Goal: Task Accomplishment & Management: Manage account settings

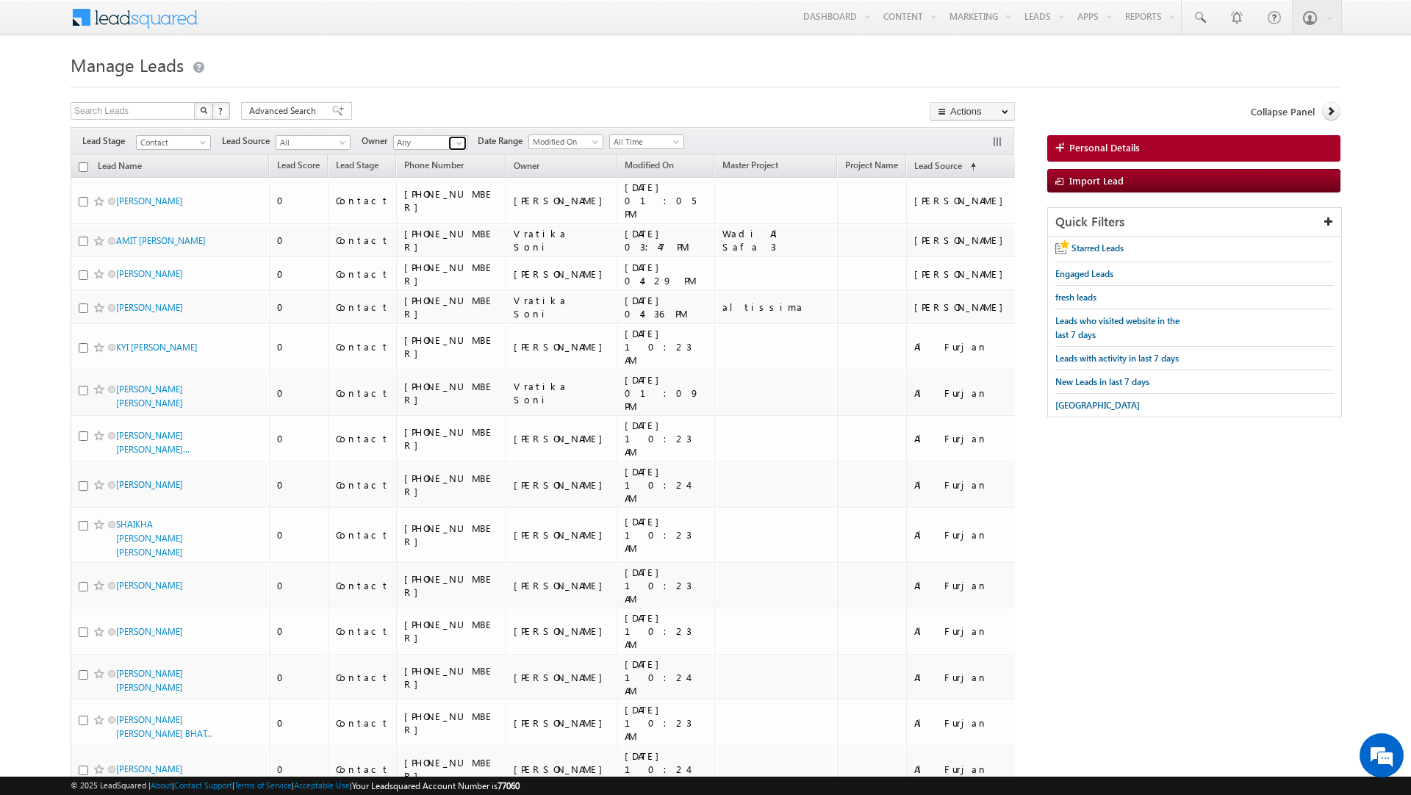
click at [453, 145] on span at bounding box center [459, 143] width 12 height 12
click at [444, 175] on link "Current User" at bounding box center [466, 173] width 147 height 17
type input "Current User"
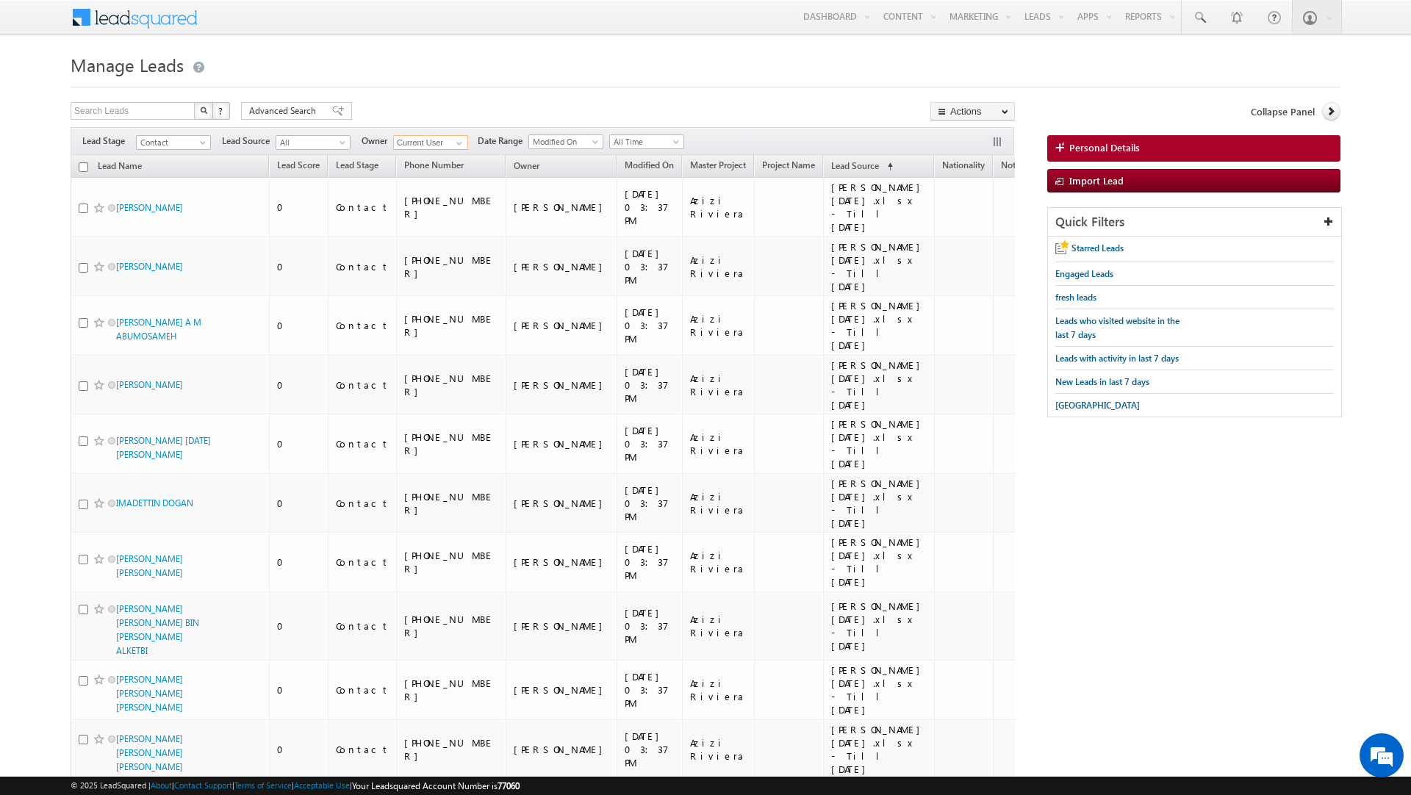
click at [83, 167] on input "checkbox" at bounding box center [84, 167] width 10 height 10
checkbox input "true"
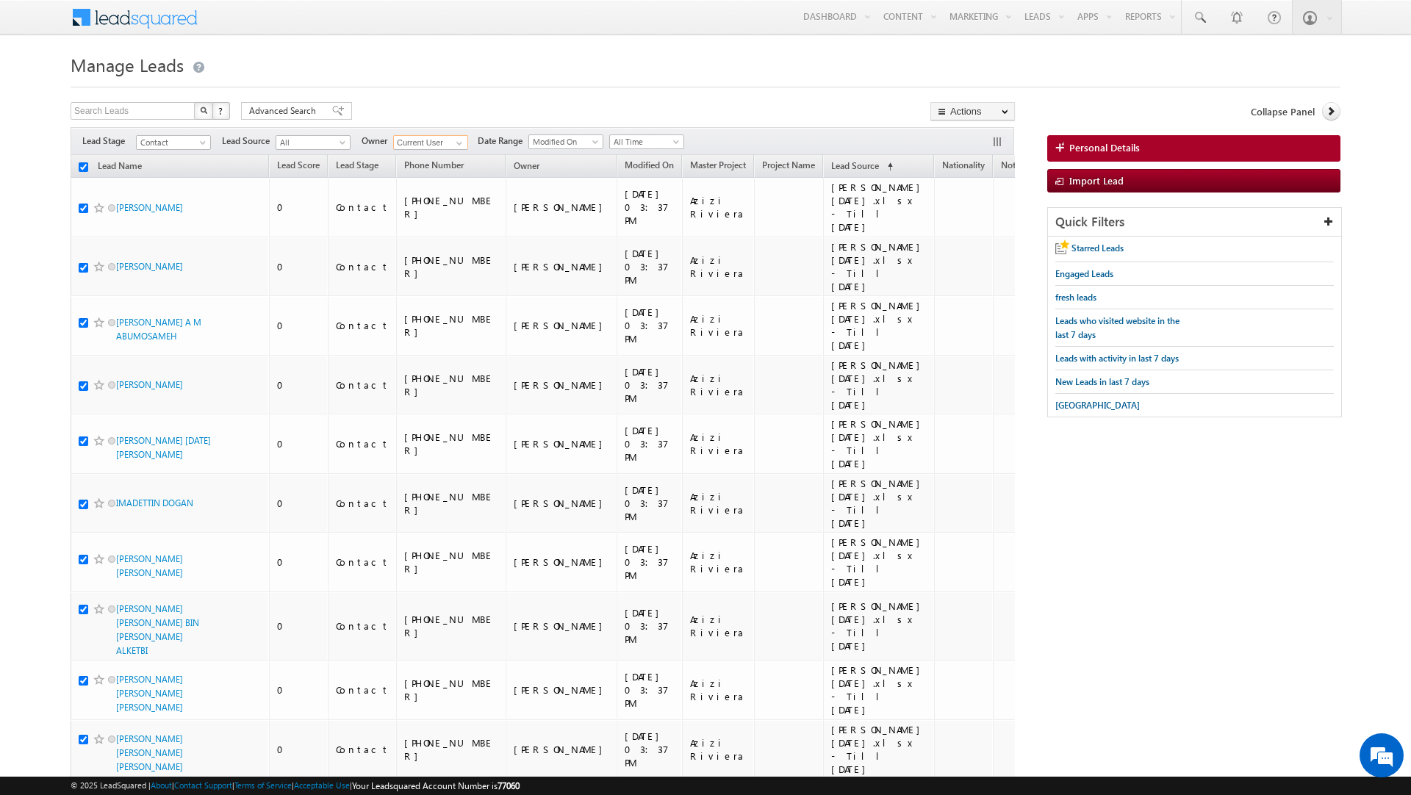
checkbox input "true"
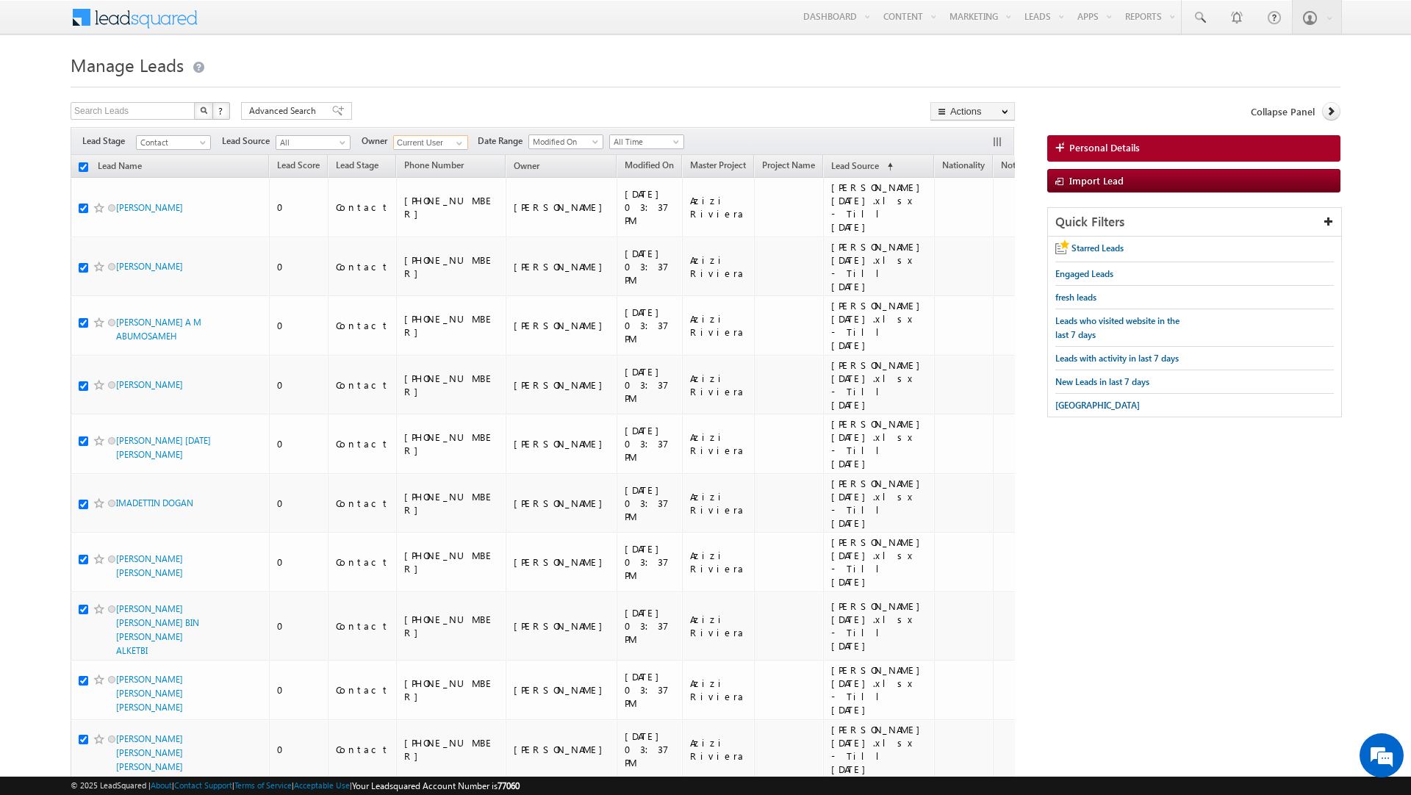
checkbox input "true"
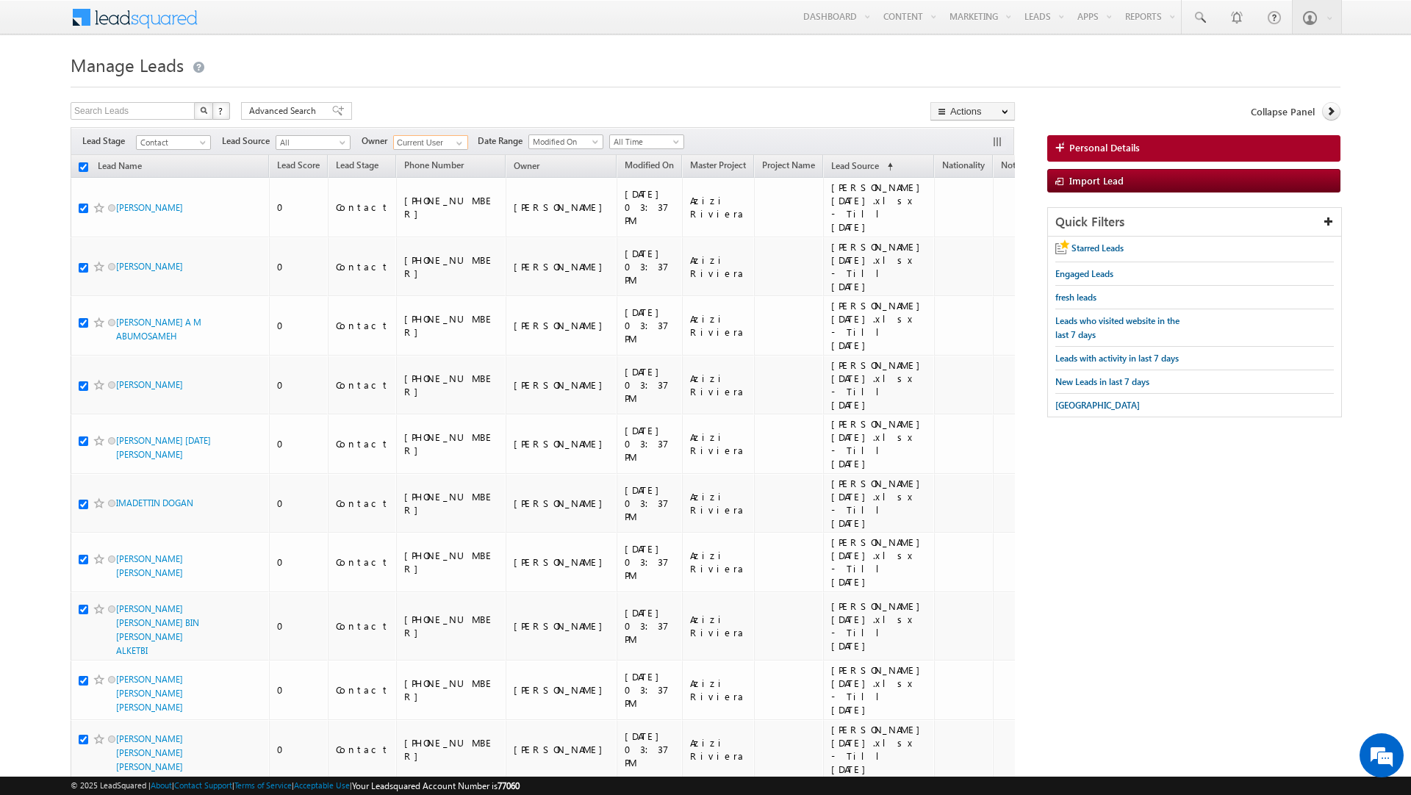
checkbox input "true"
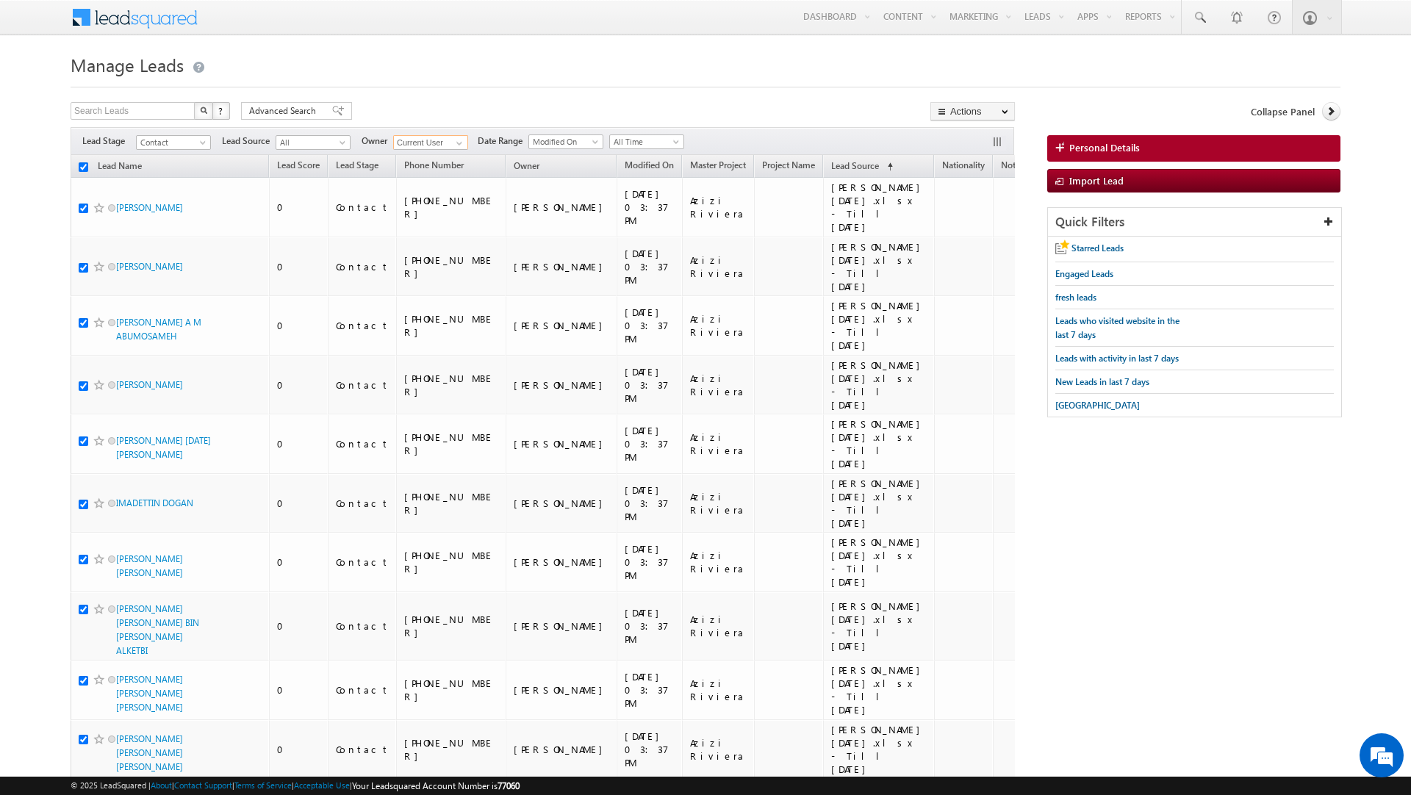
checkbox input "true"
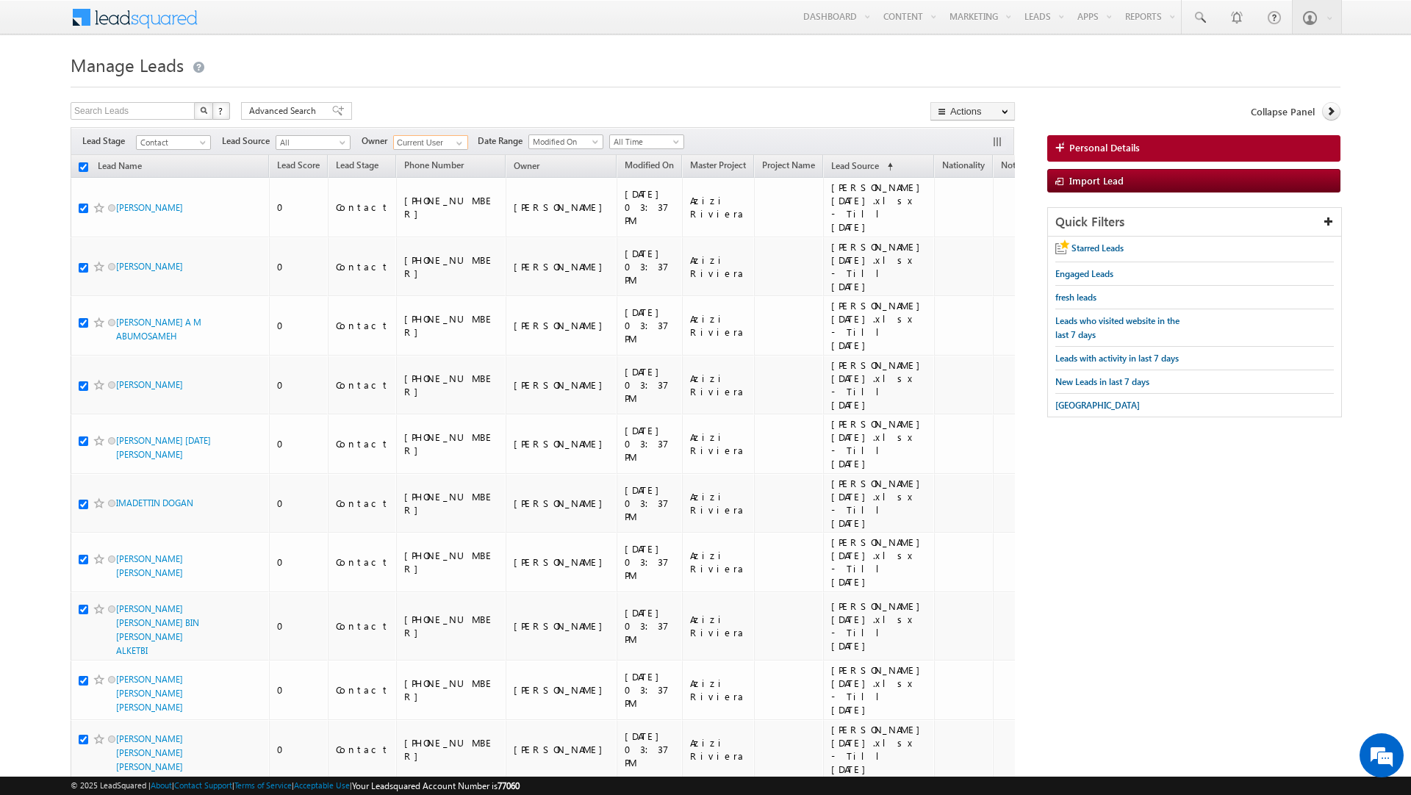
checkbox input "true"
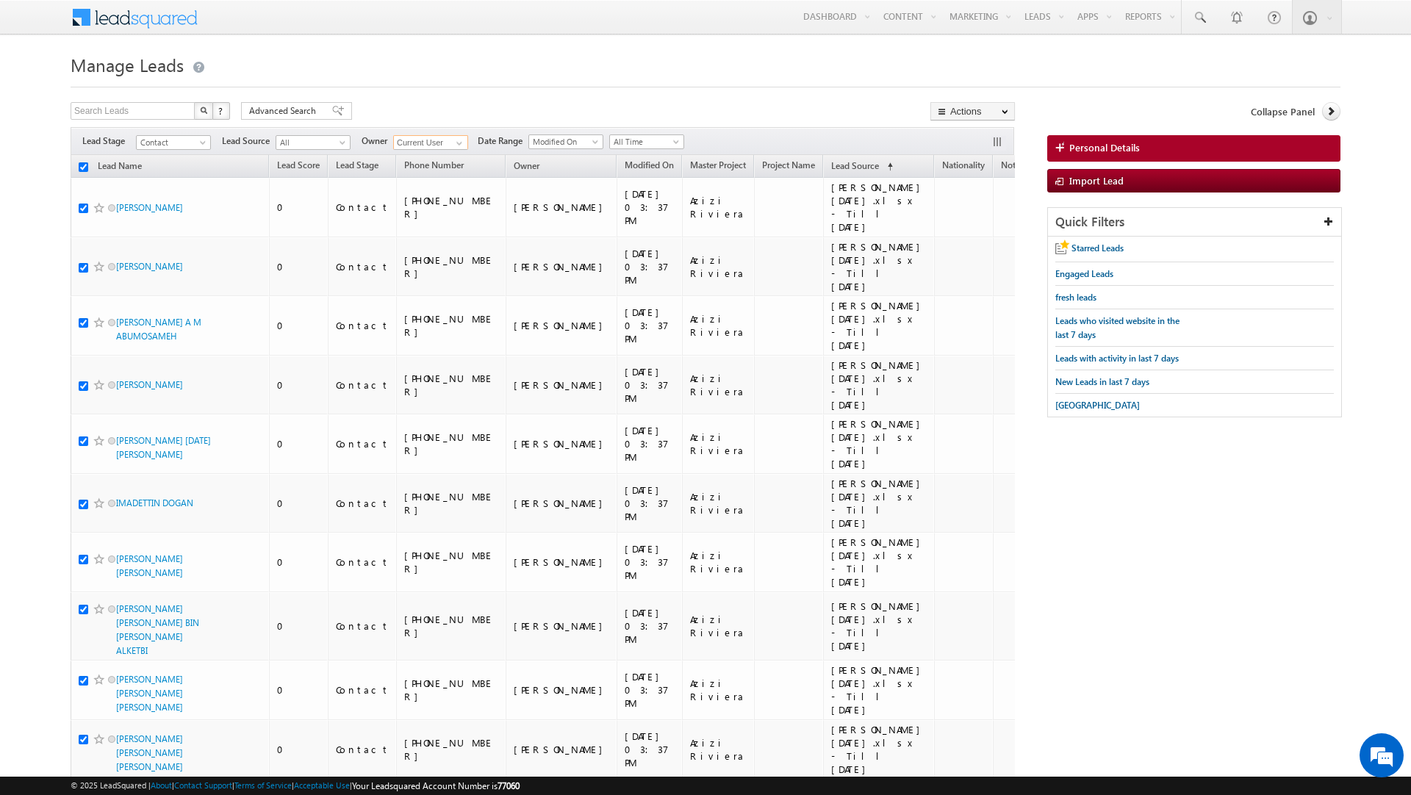
checkbox input "true"
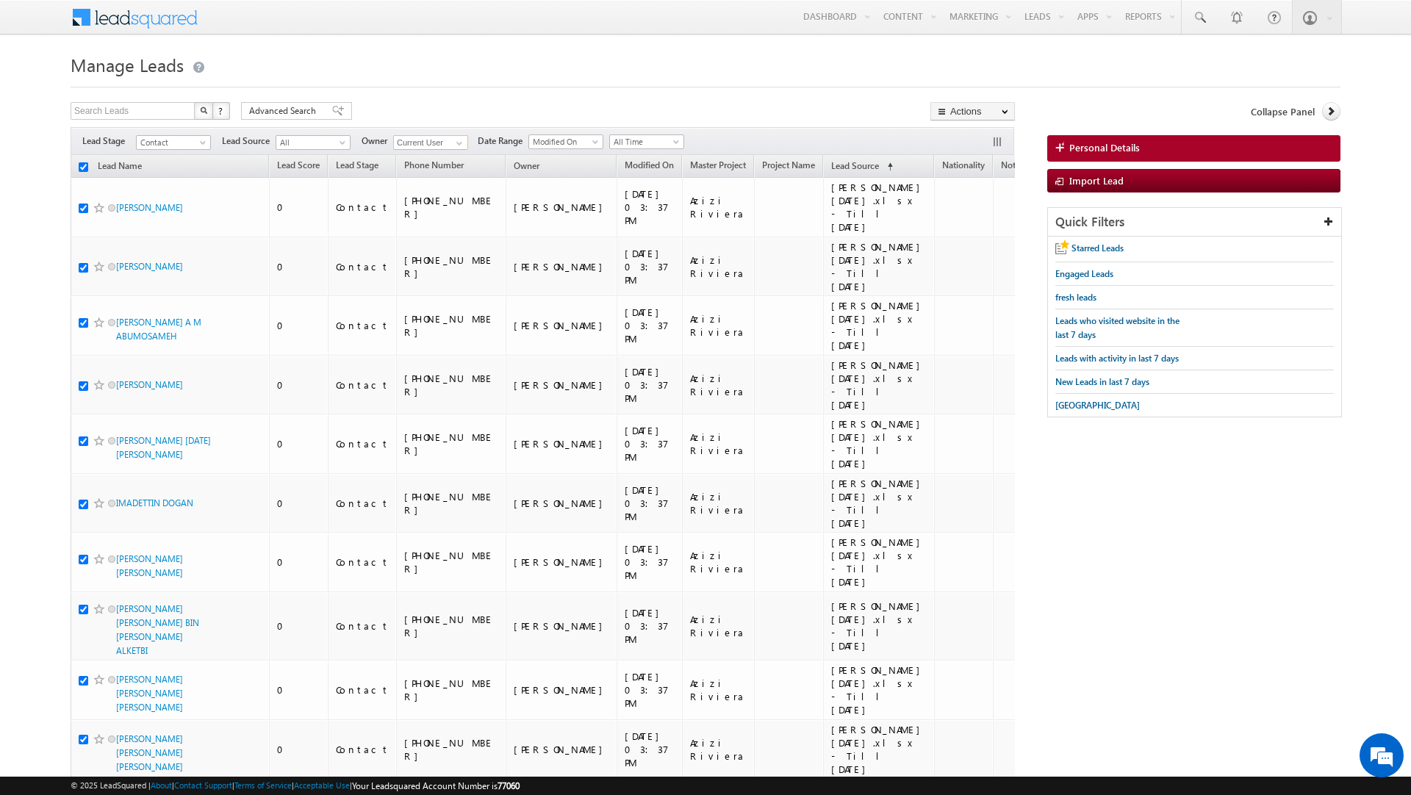
checkbox input "true"
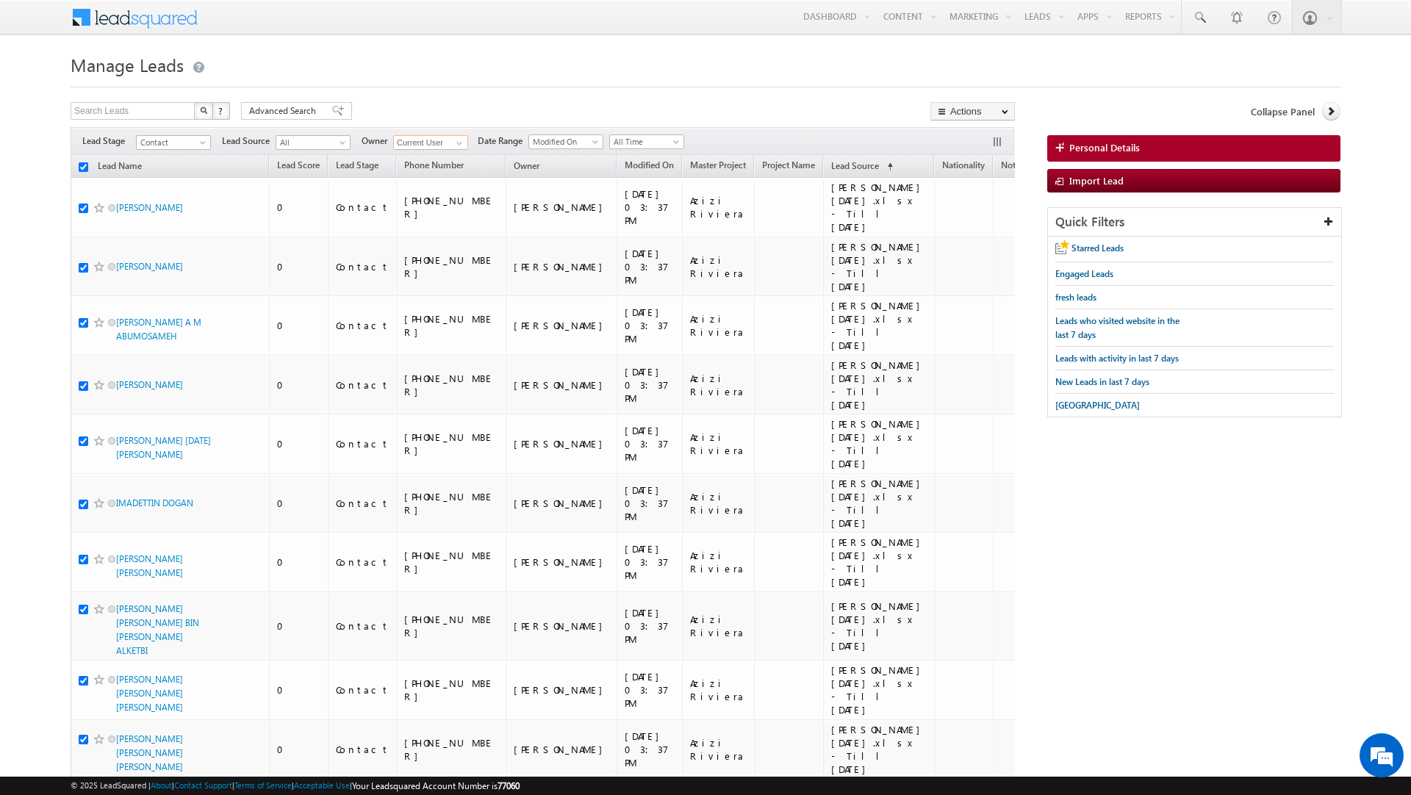
checkbox input "true"
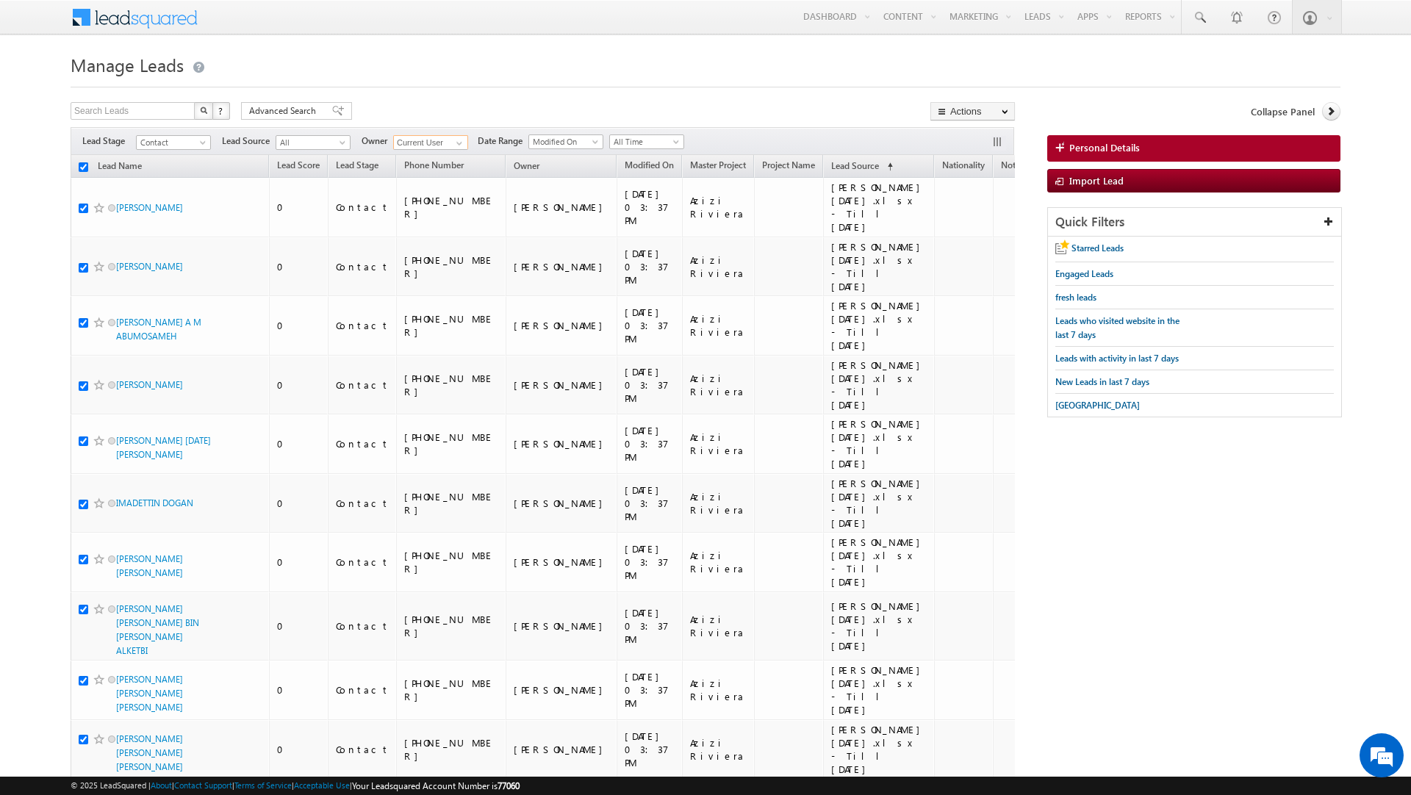
checkbox input "true"
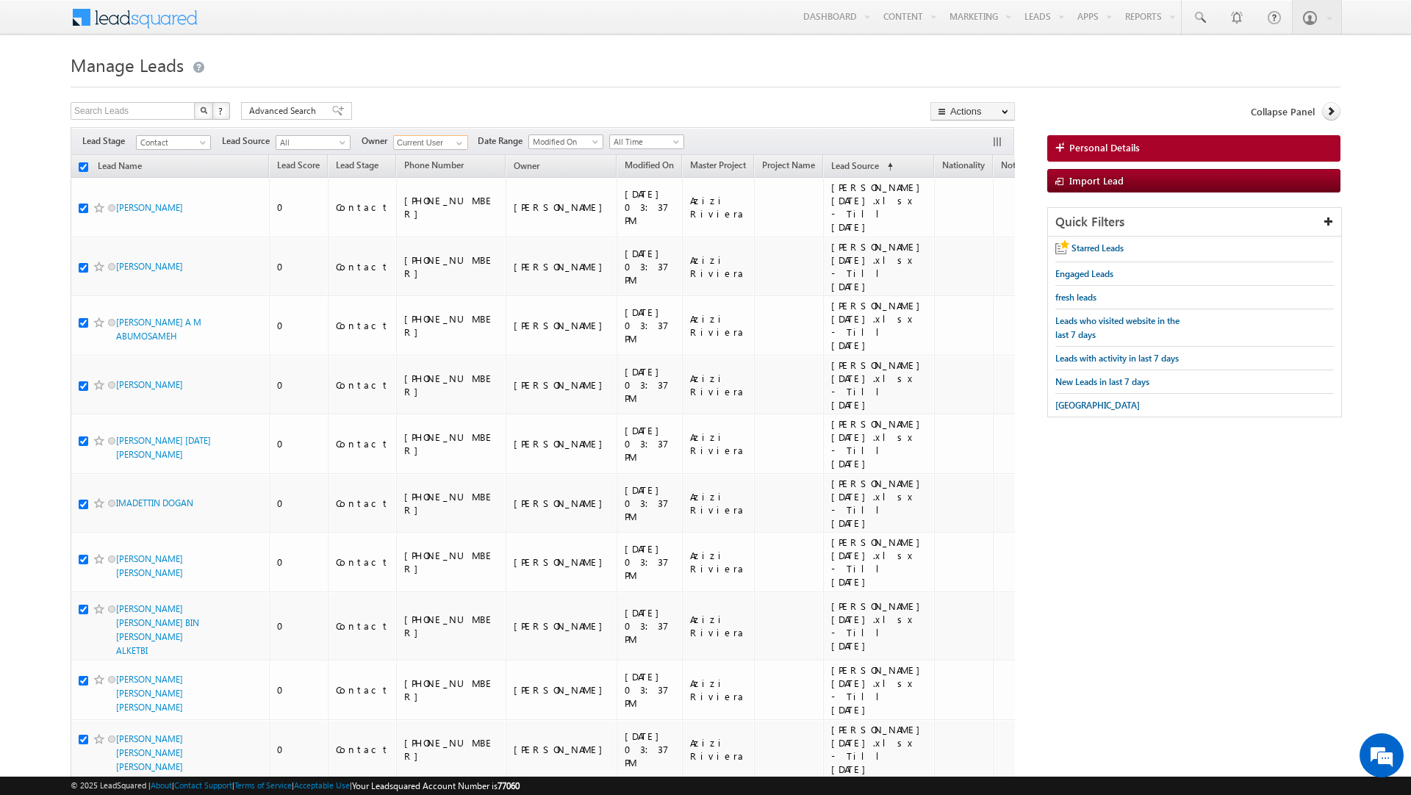
checkbox input "true"
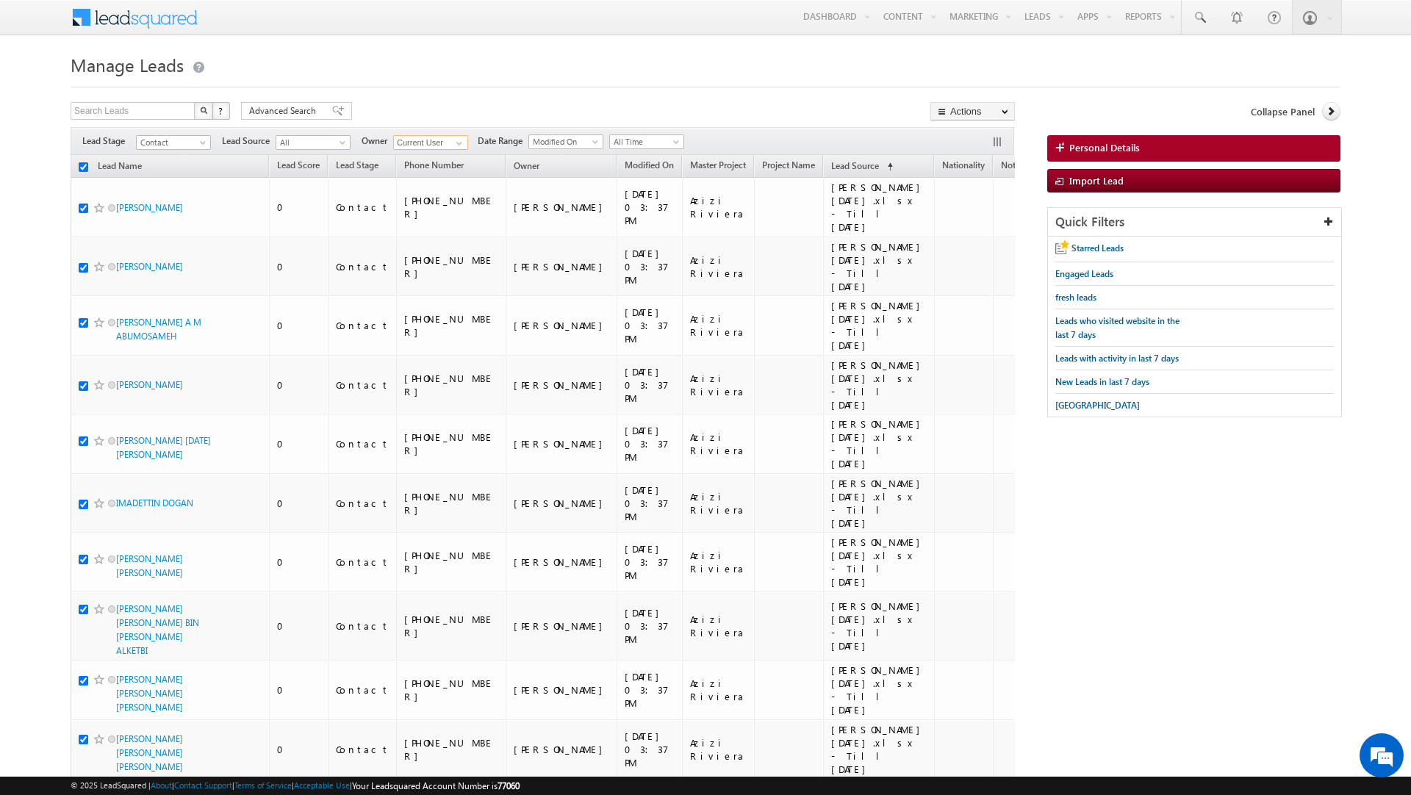
checkbox input "true"
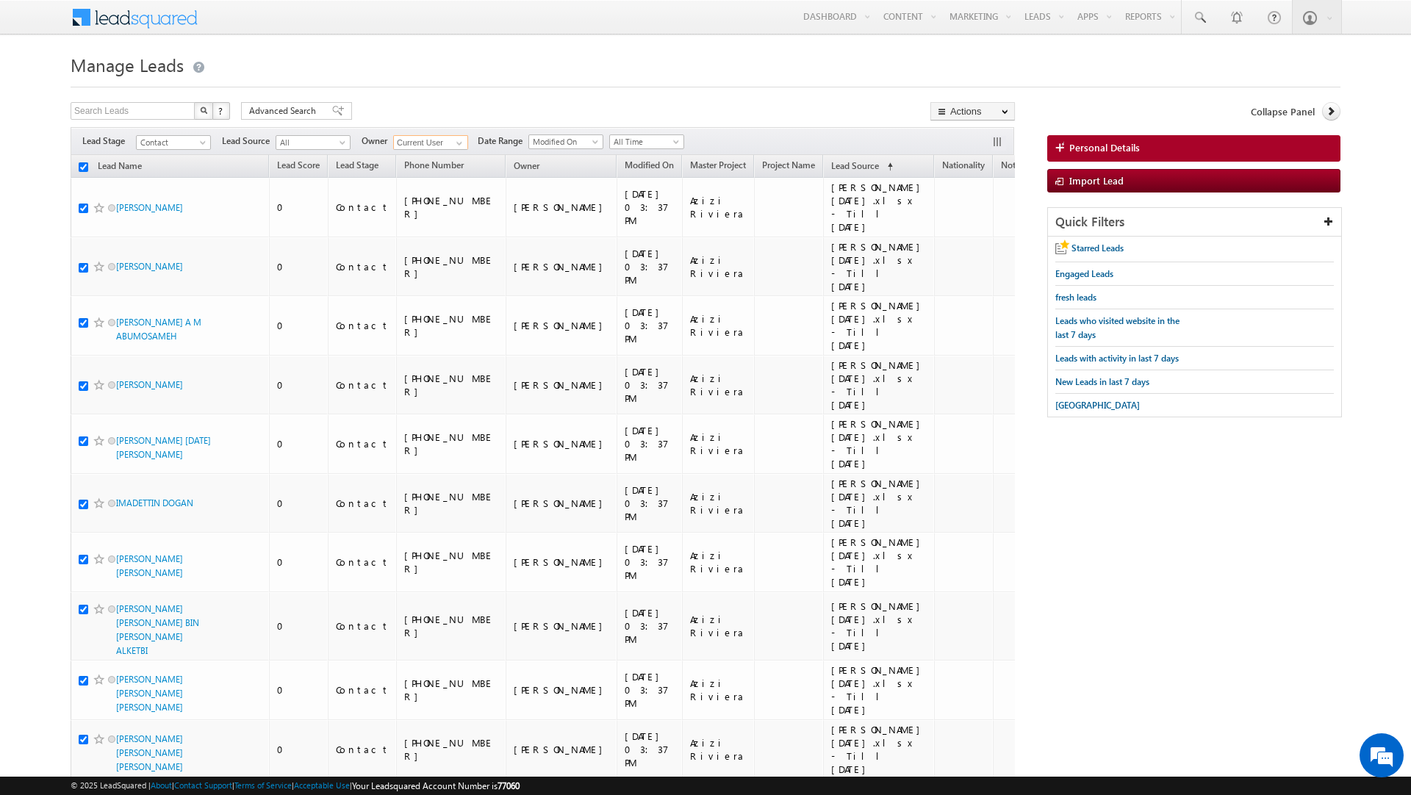
checkbox input "true"
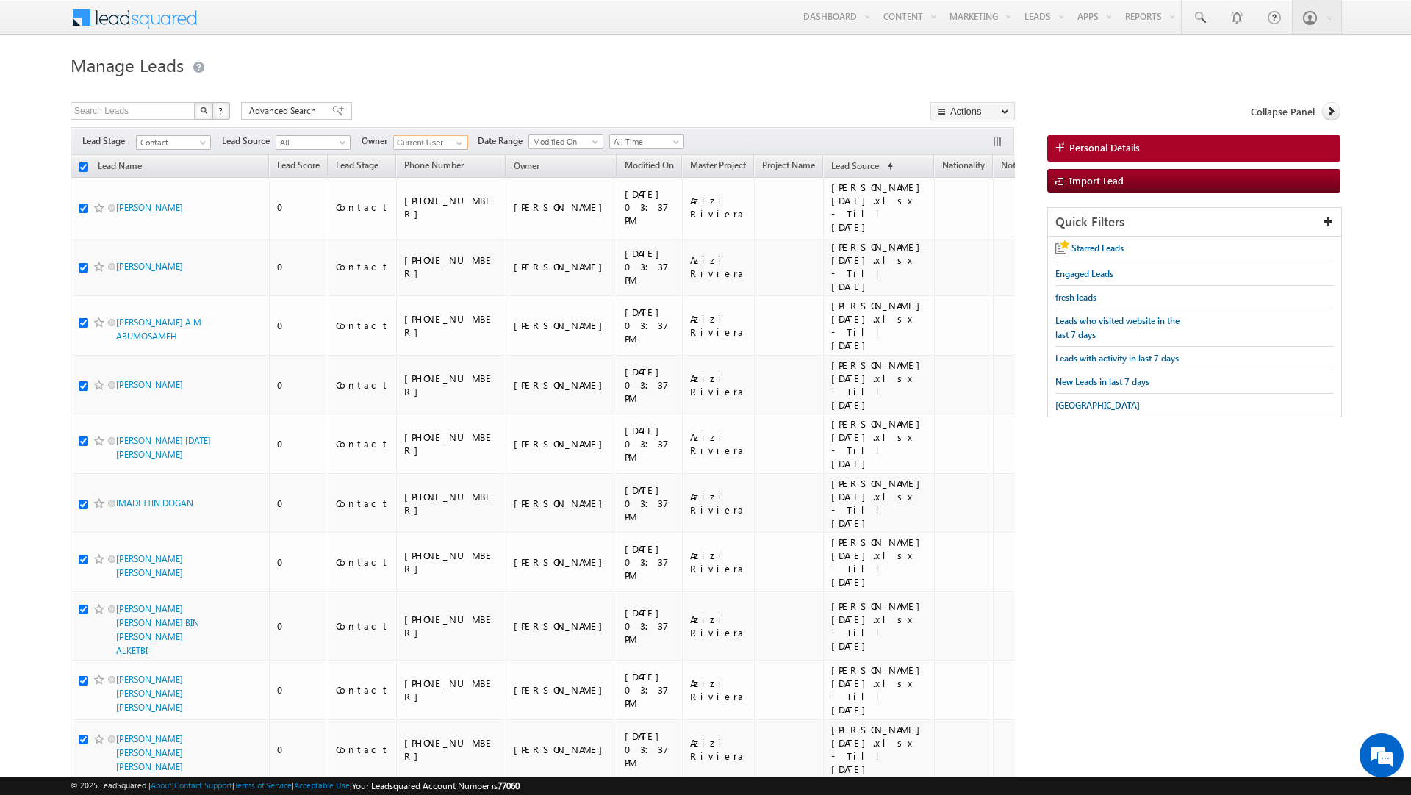
checkbox input "true"
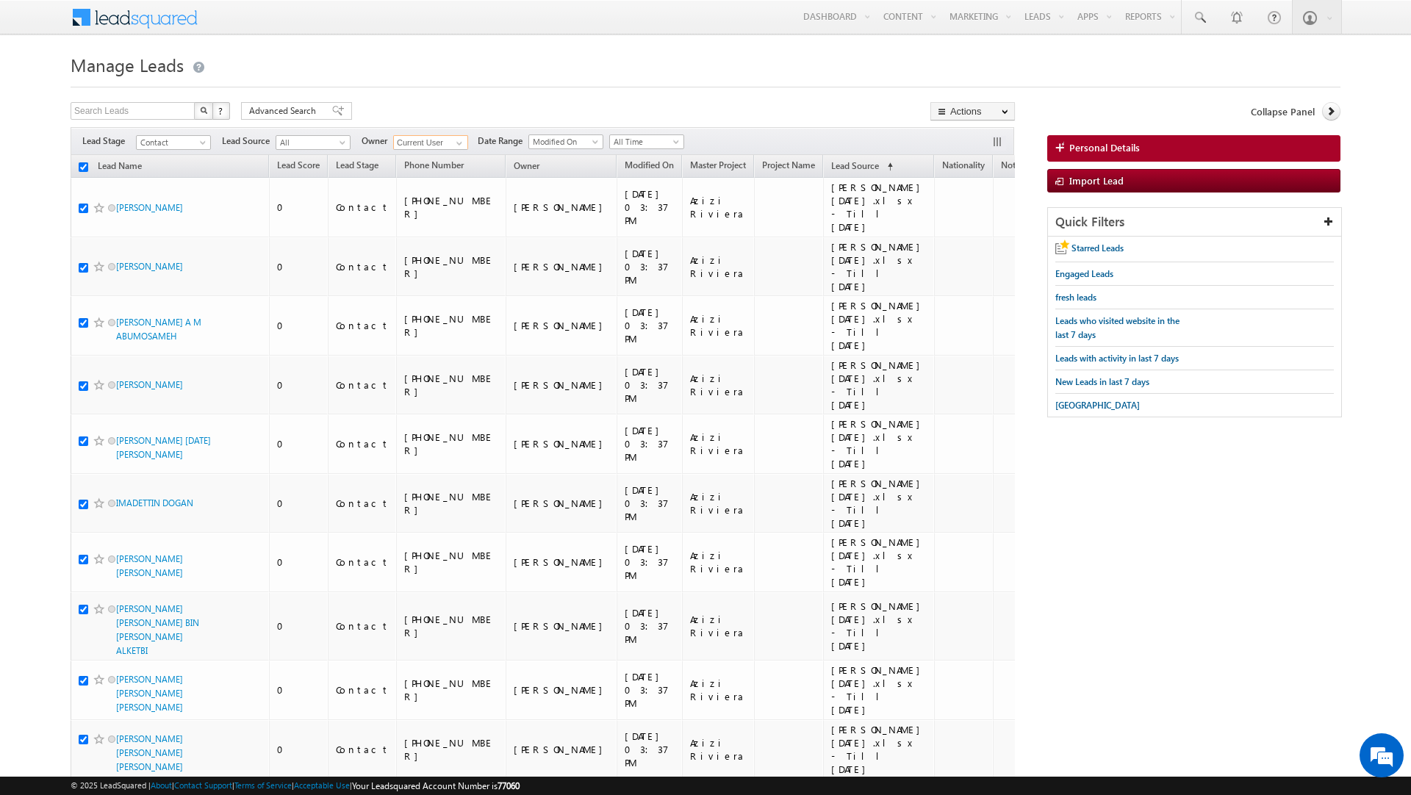
checkbox input "true"
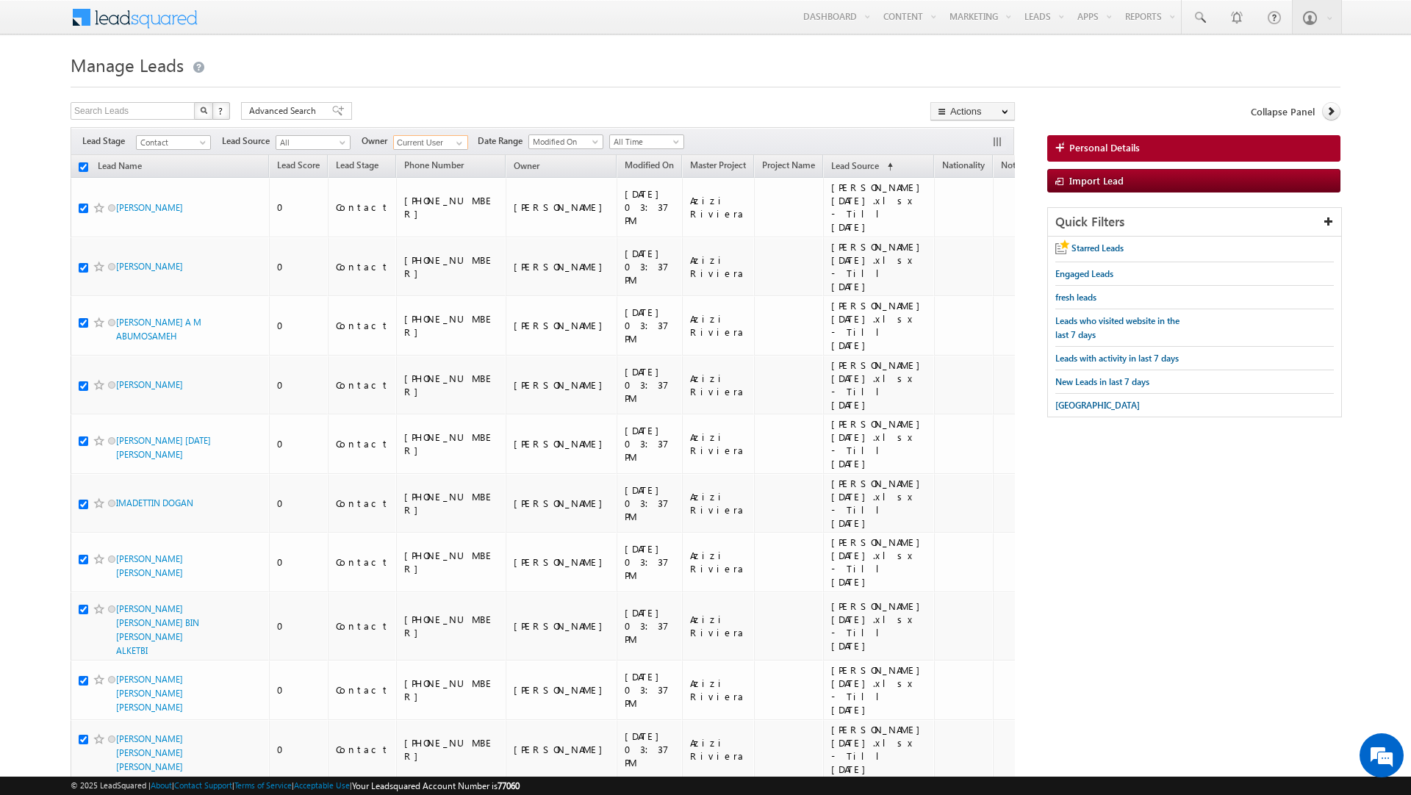
checkbox input "true"
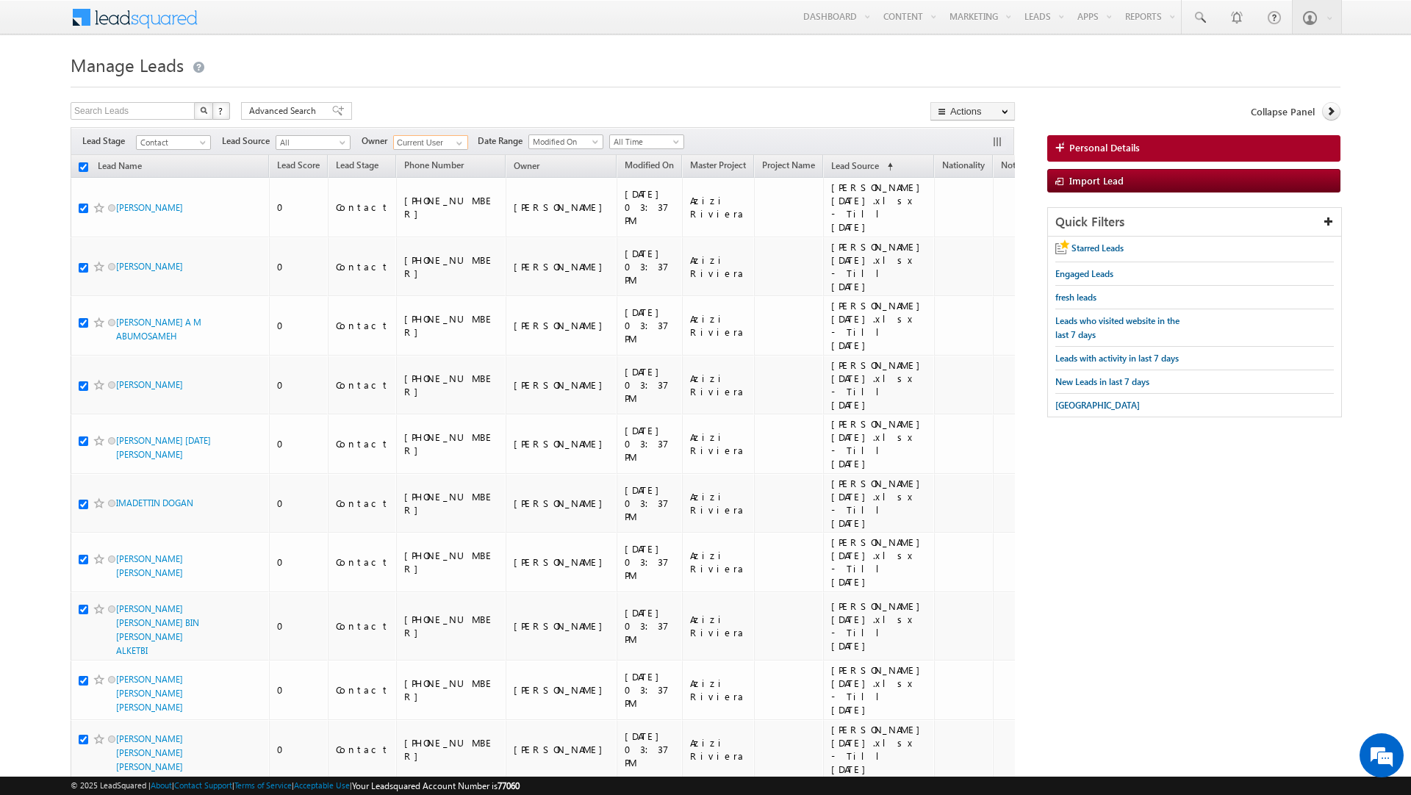
checkbox input "true"
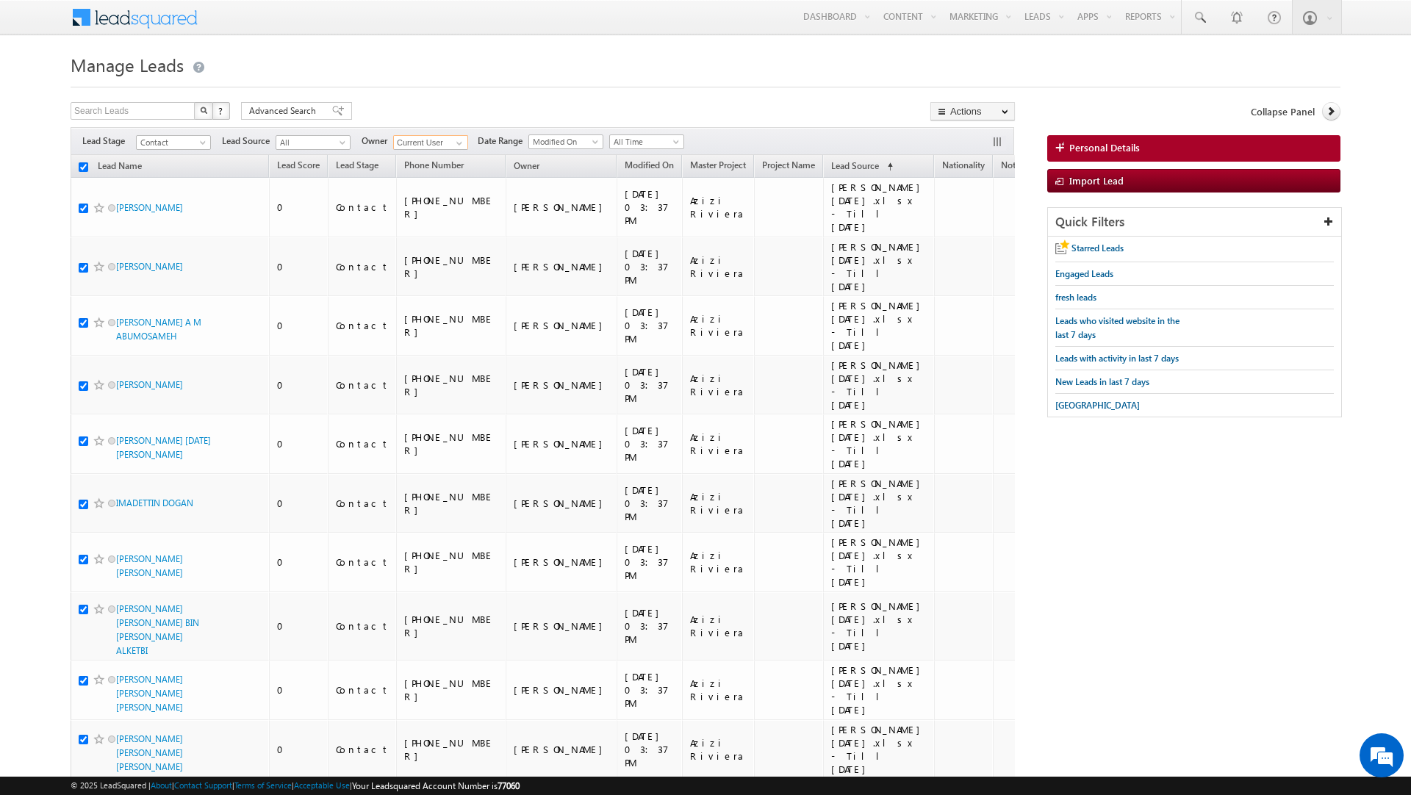
checkbox input "true"
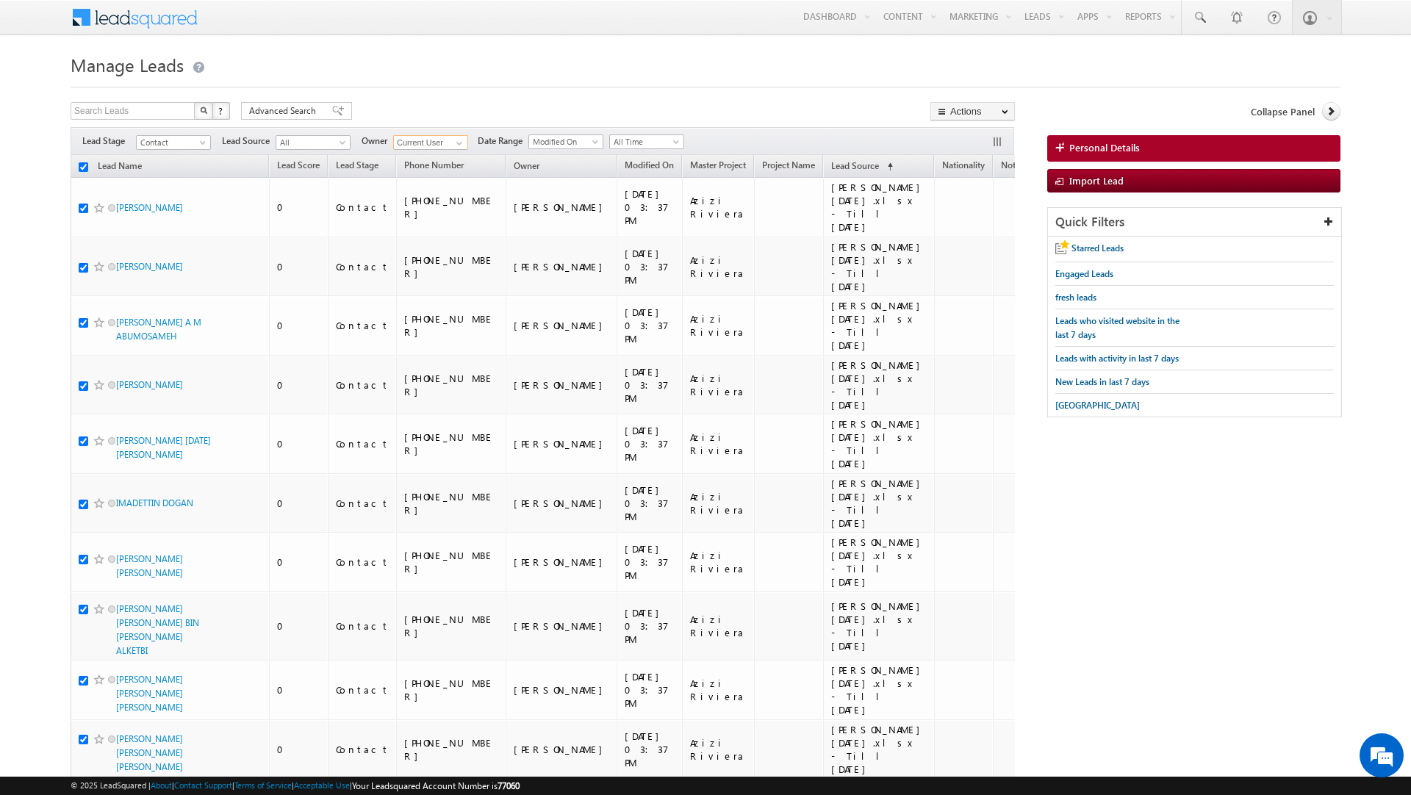
checkbox input "true"
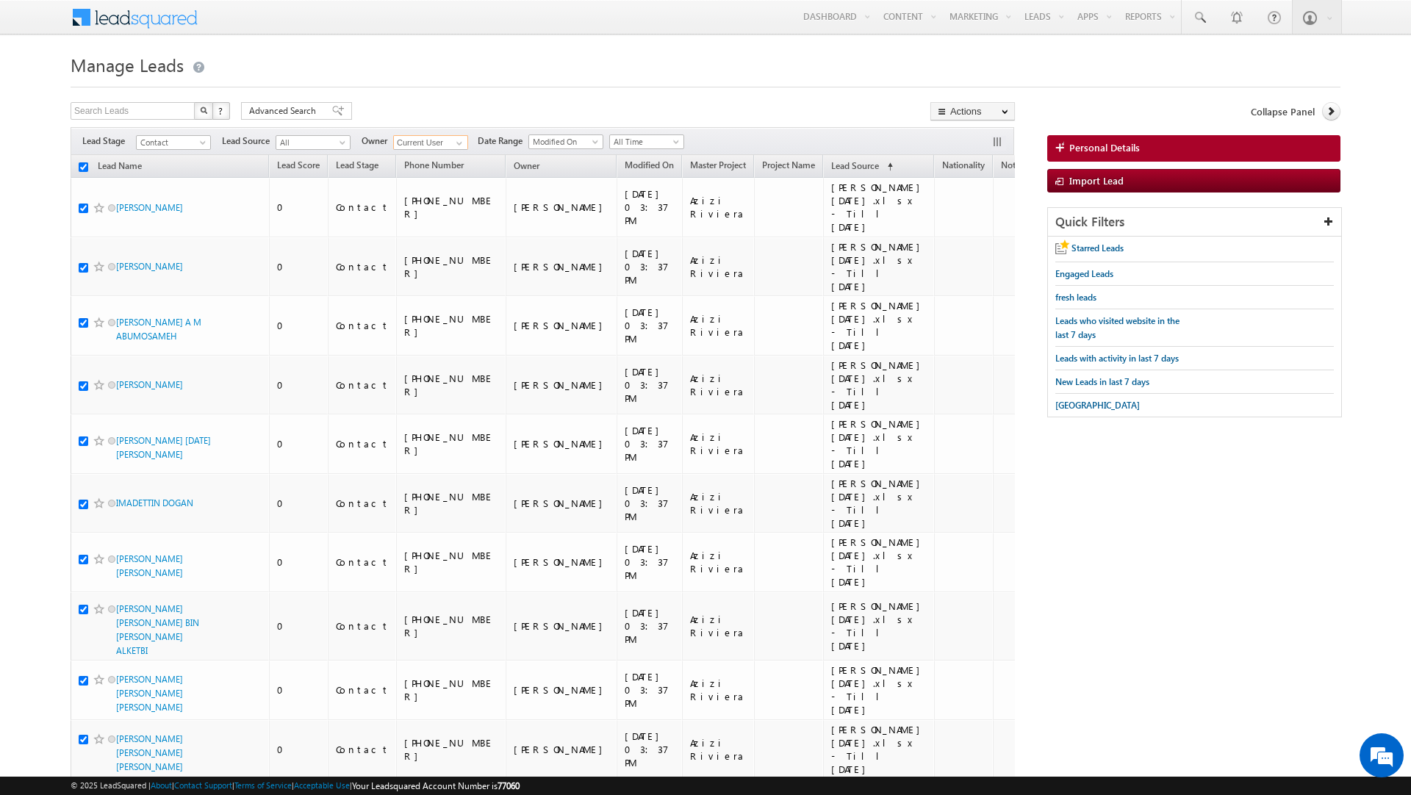
checkbox input "true"
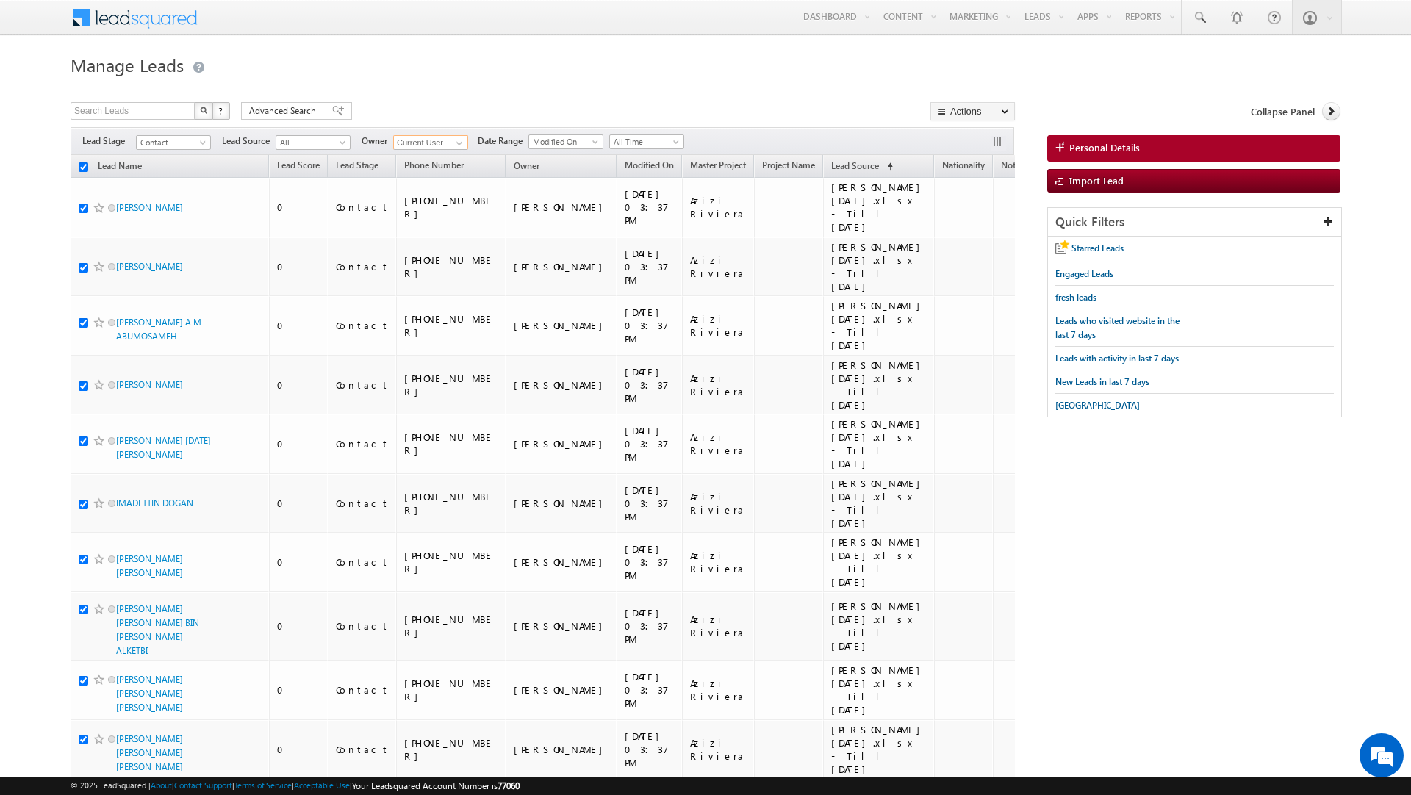
checkbox input "true"
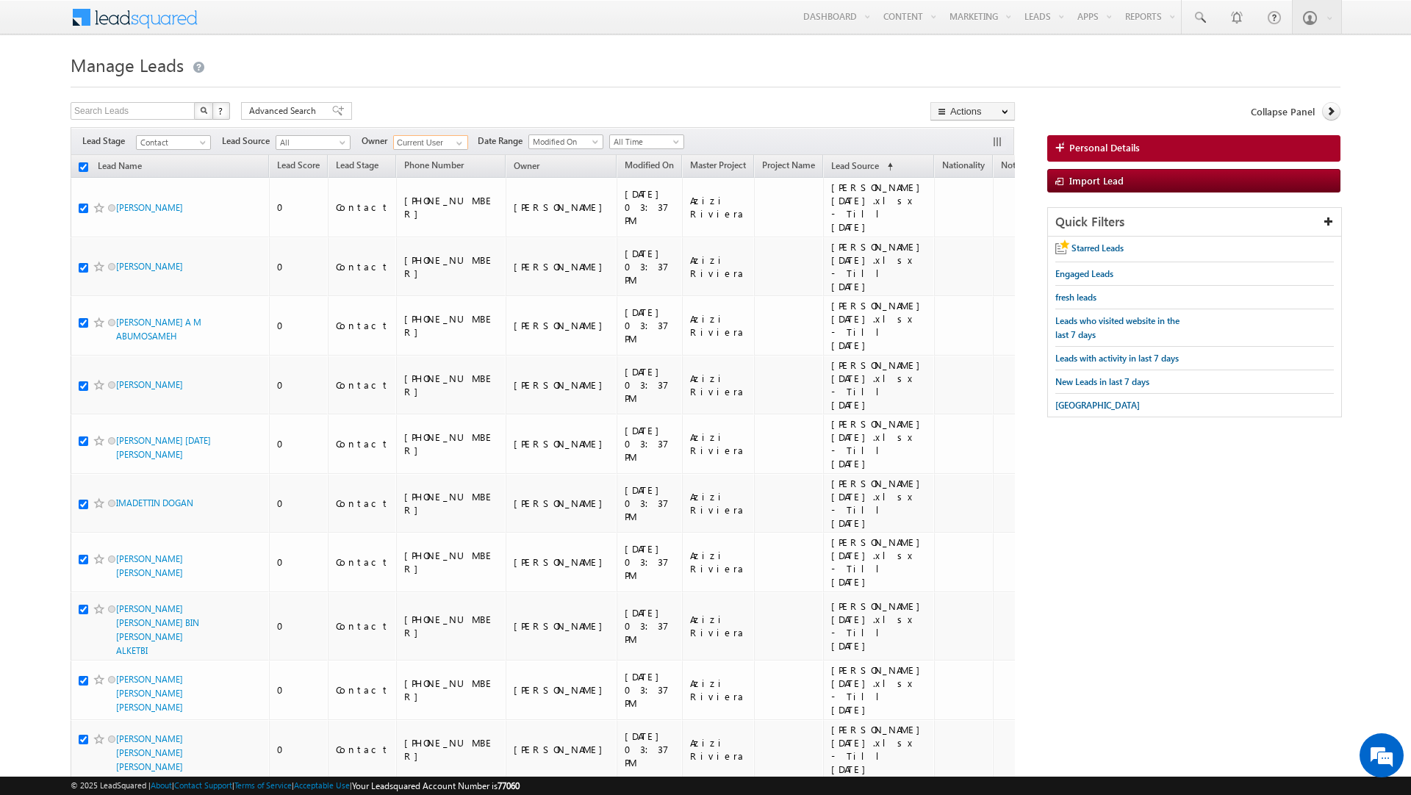
checkbox input "true"
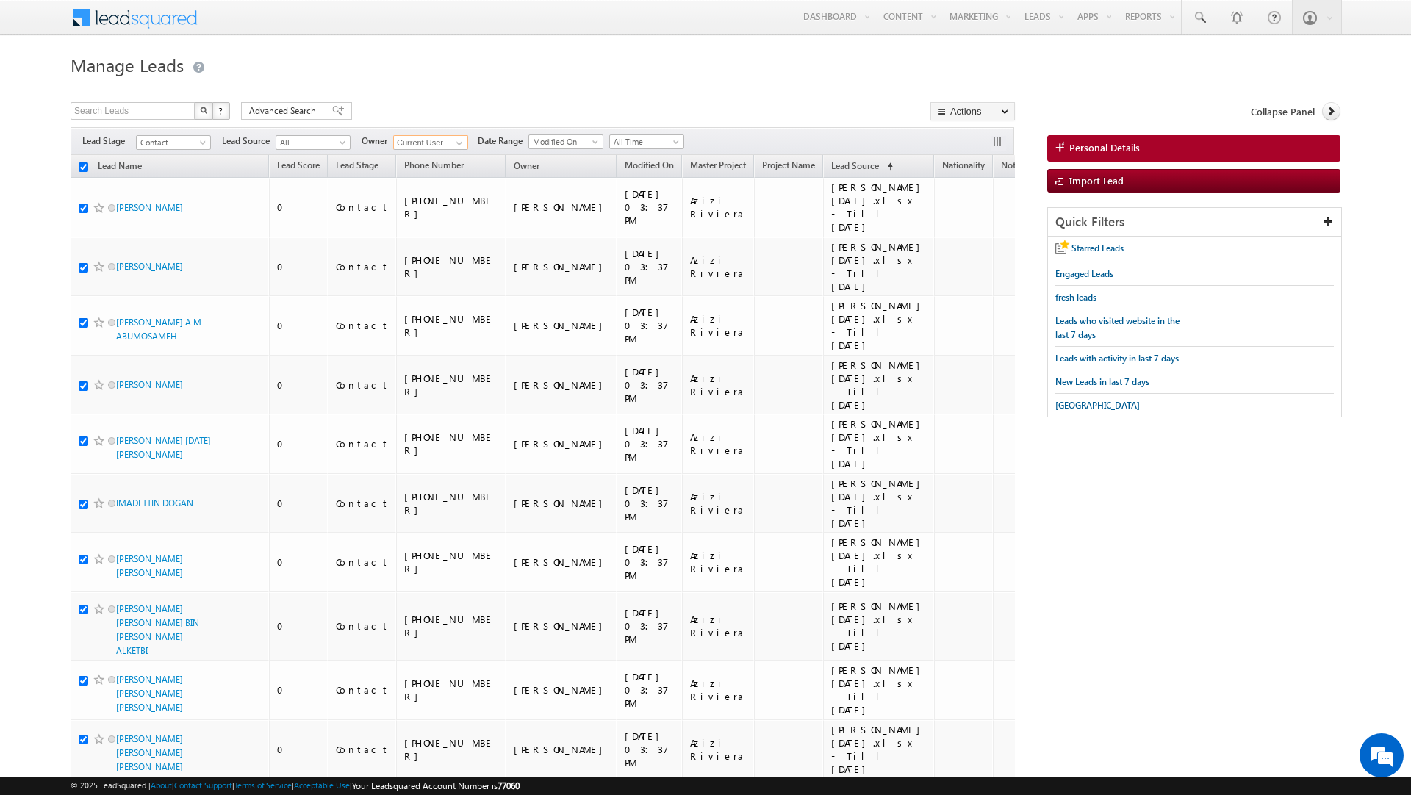
checkbox input "true"
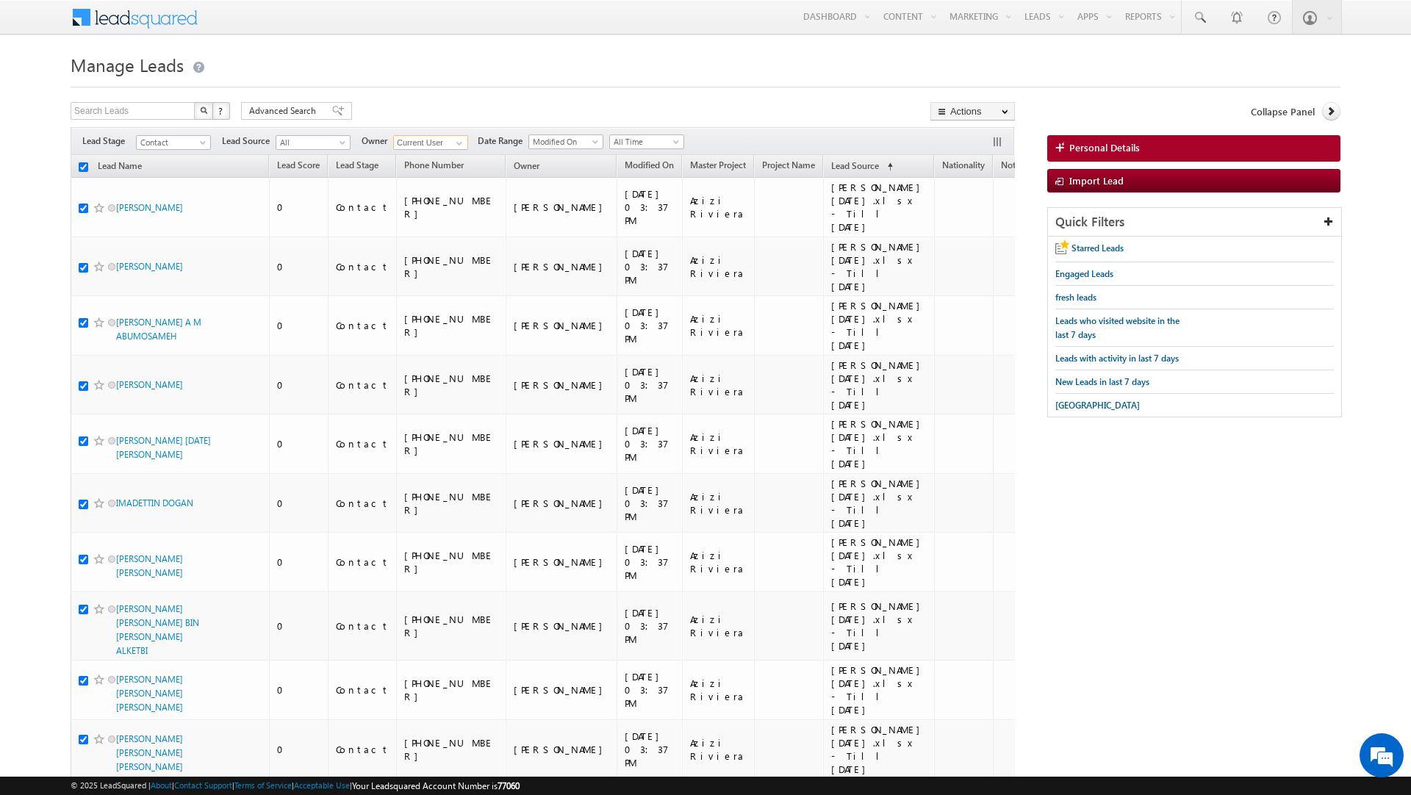
checkbox input "true"
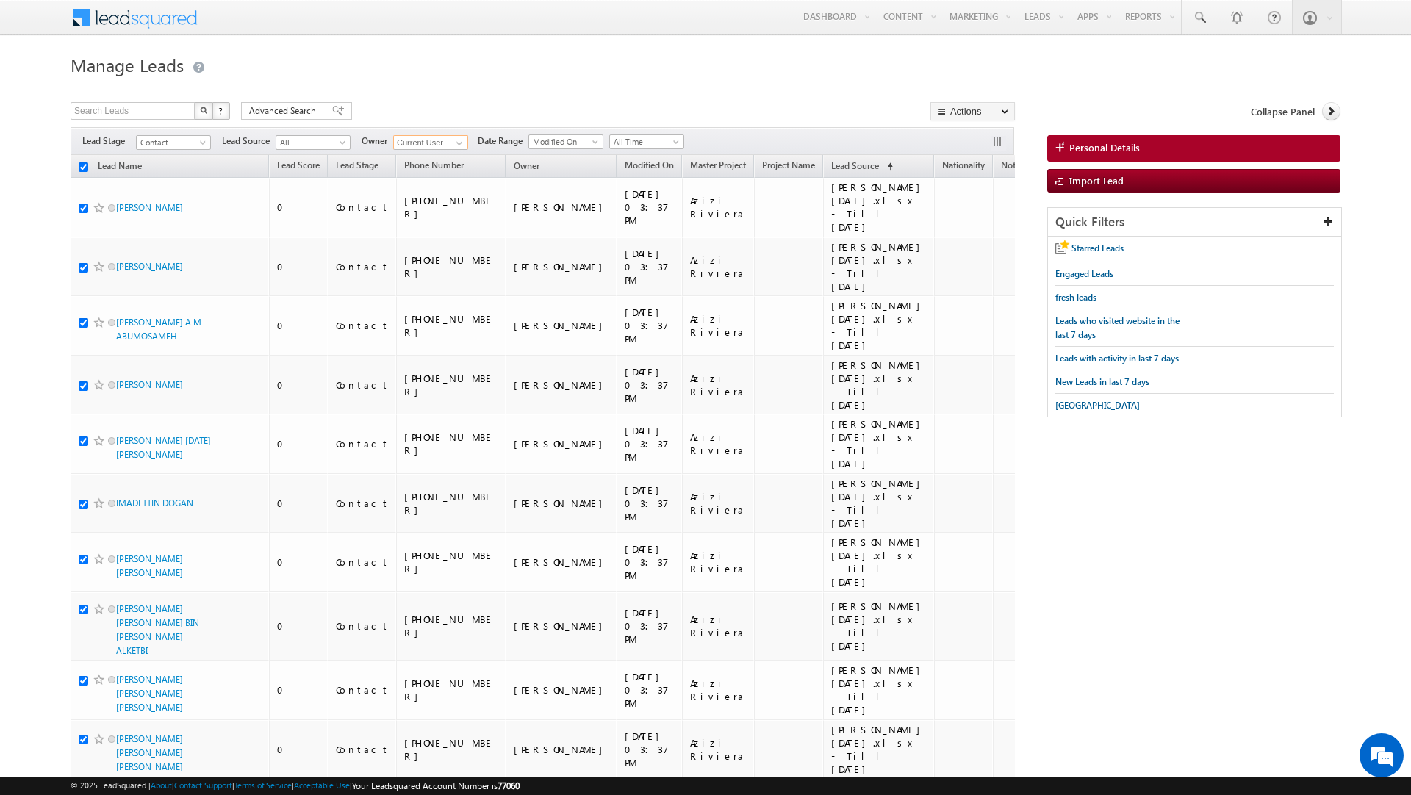
checkbox input "true"
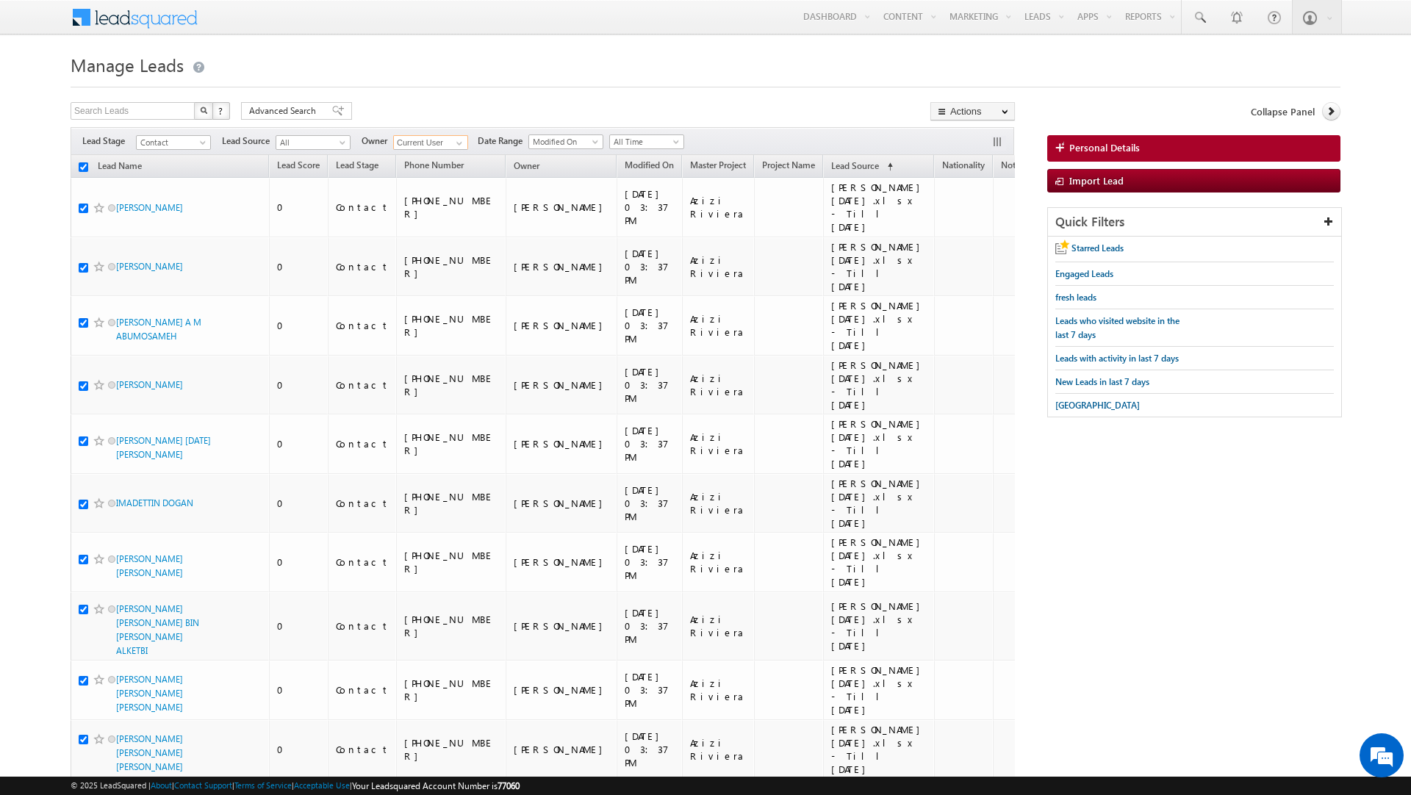
checkbox input "true"
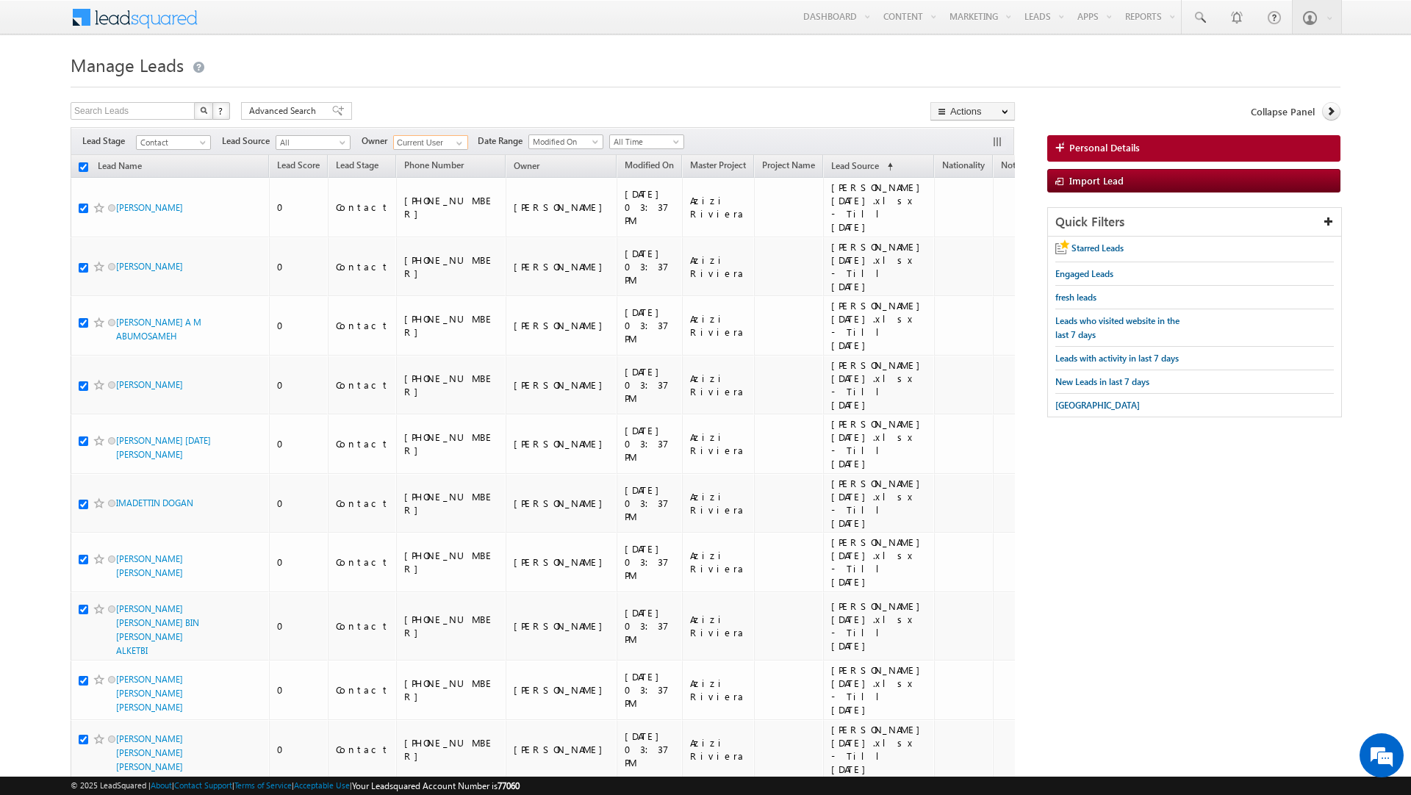
checkbox input "true"
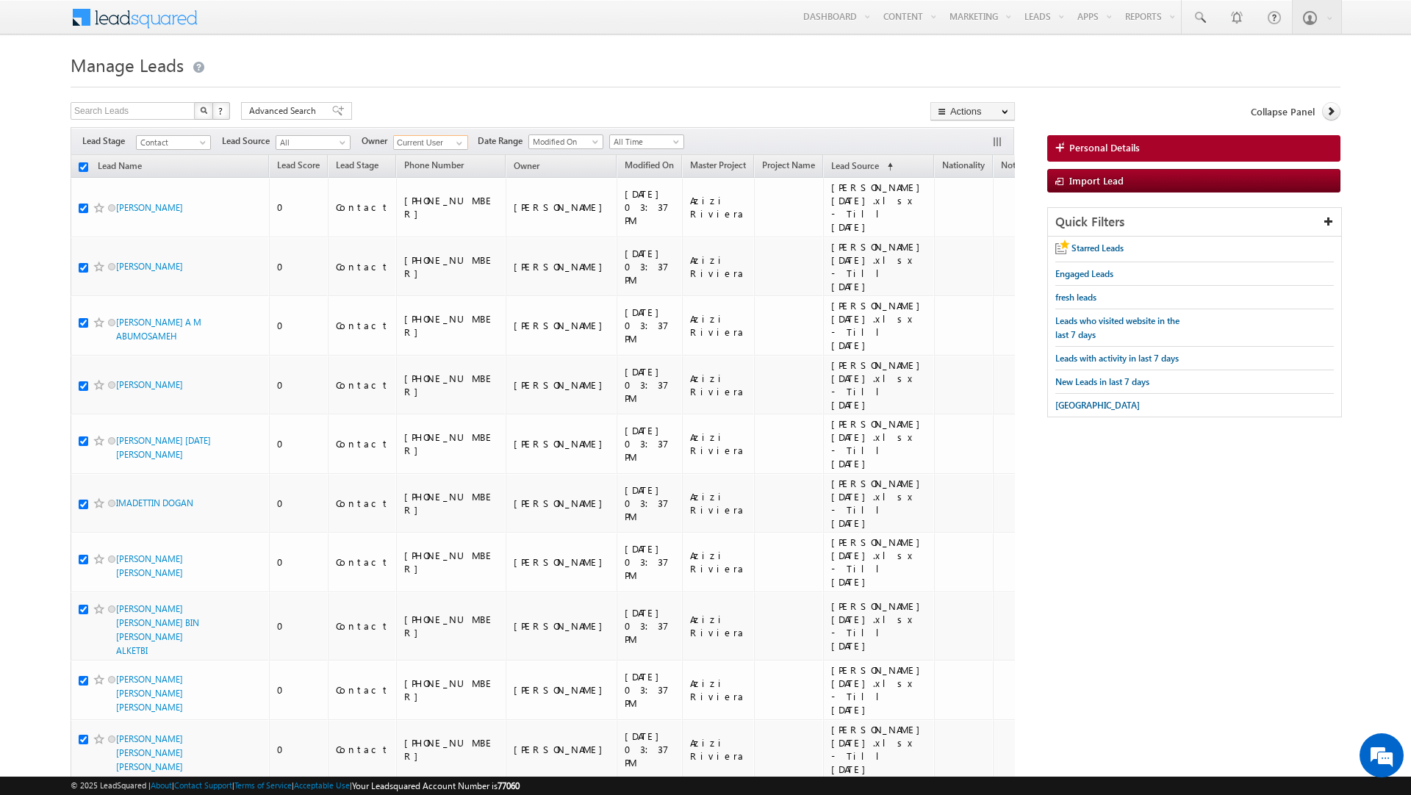
checkbox input "true"
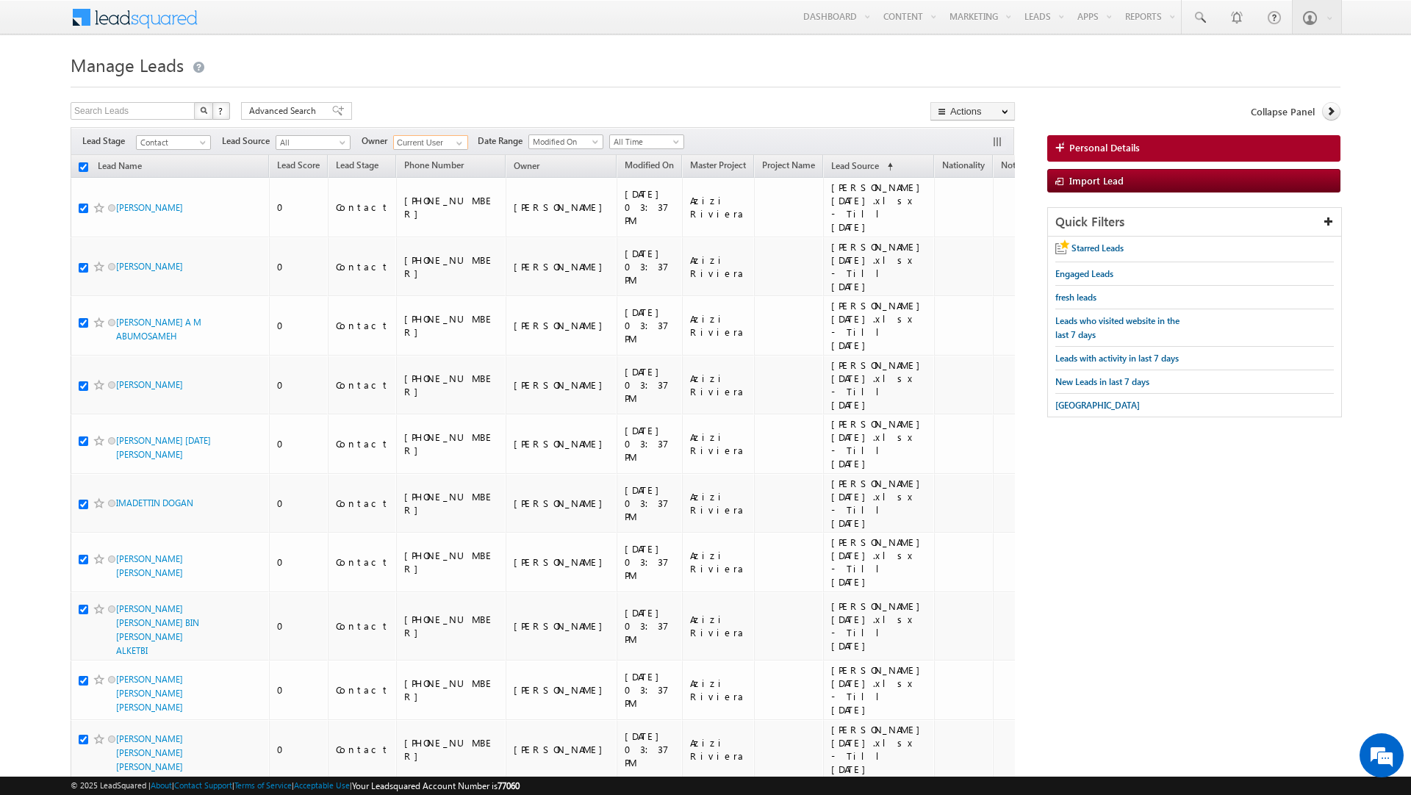
checkbox input "true"
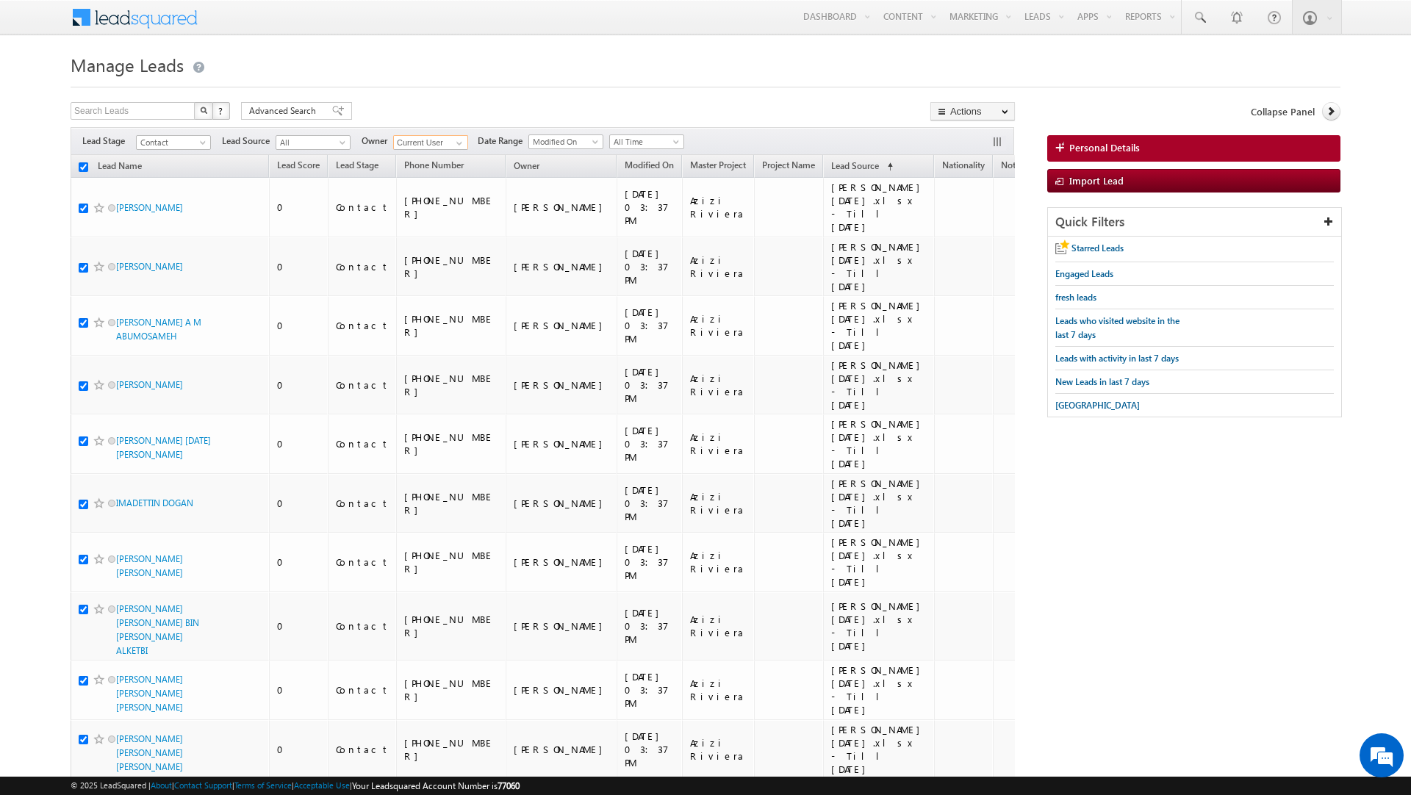
checkbox input "true"
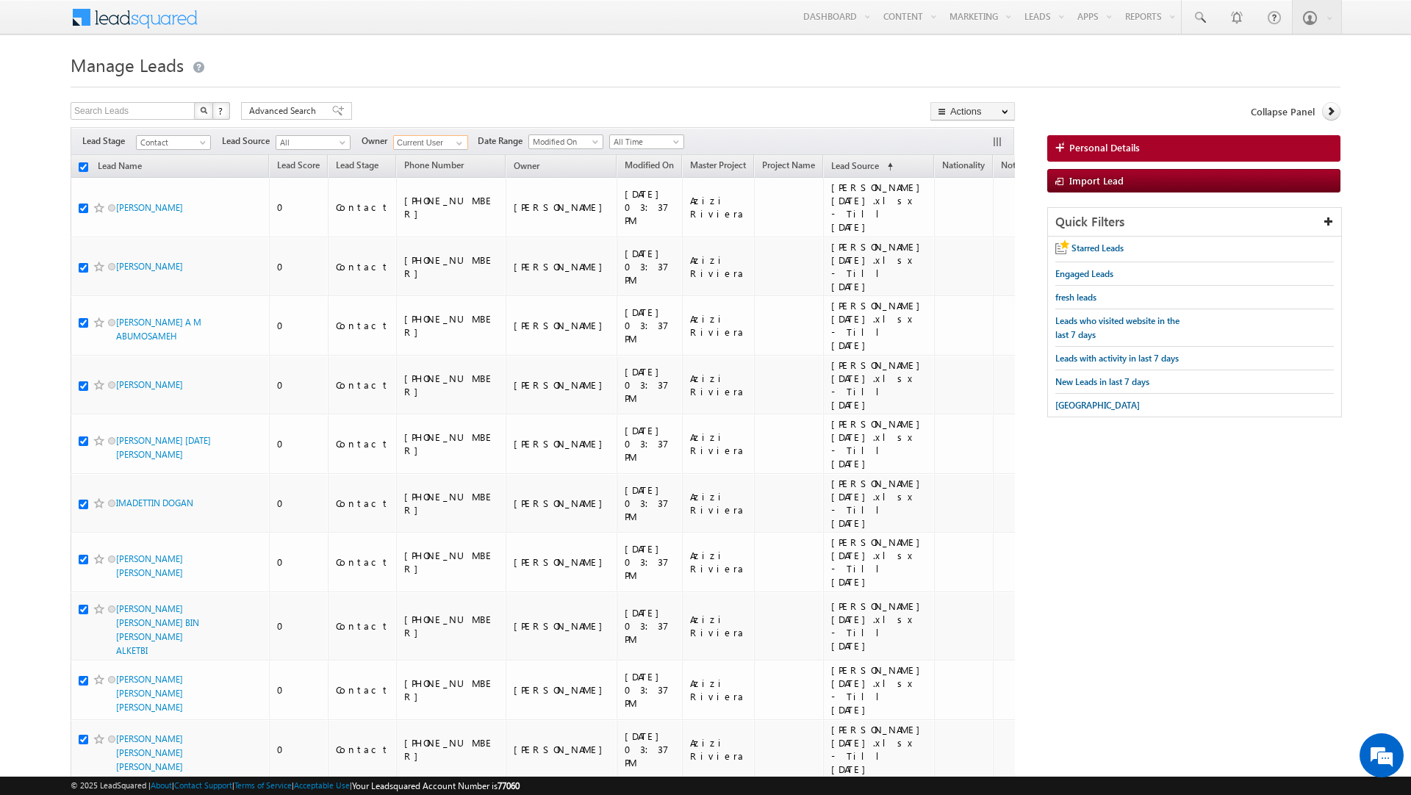
checkbox input "true"
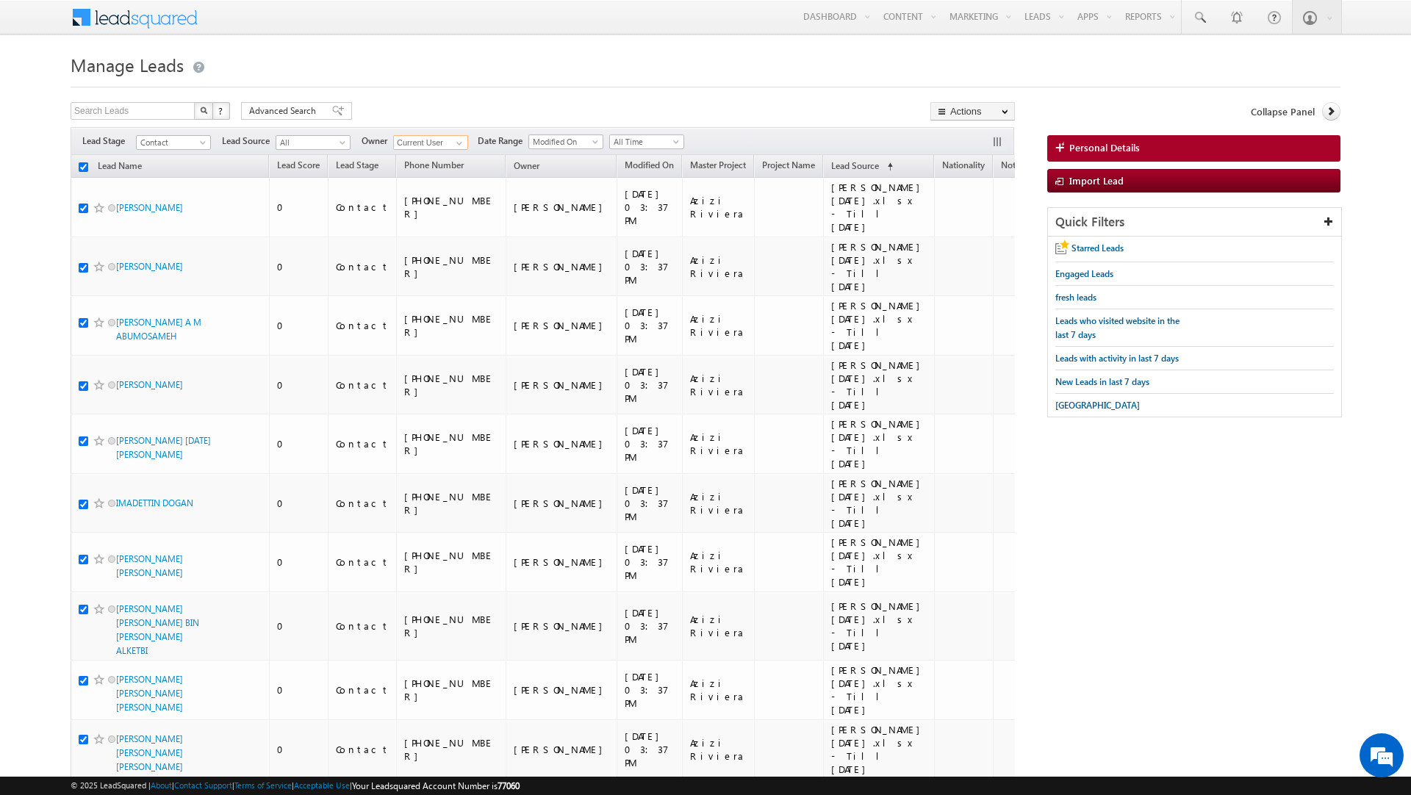
checkbox input "true"
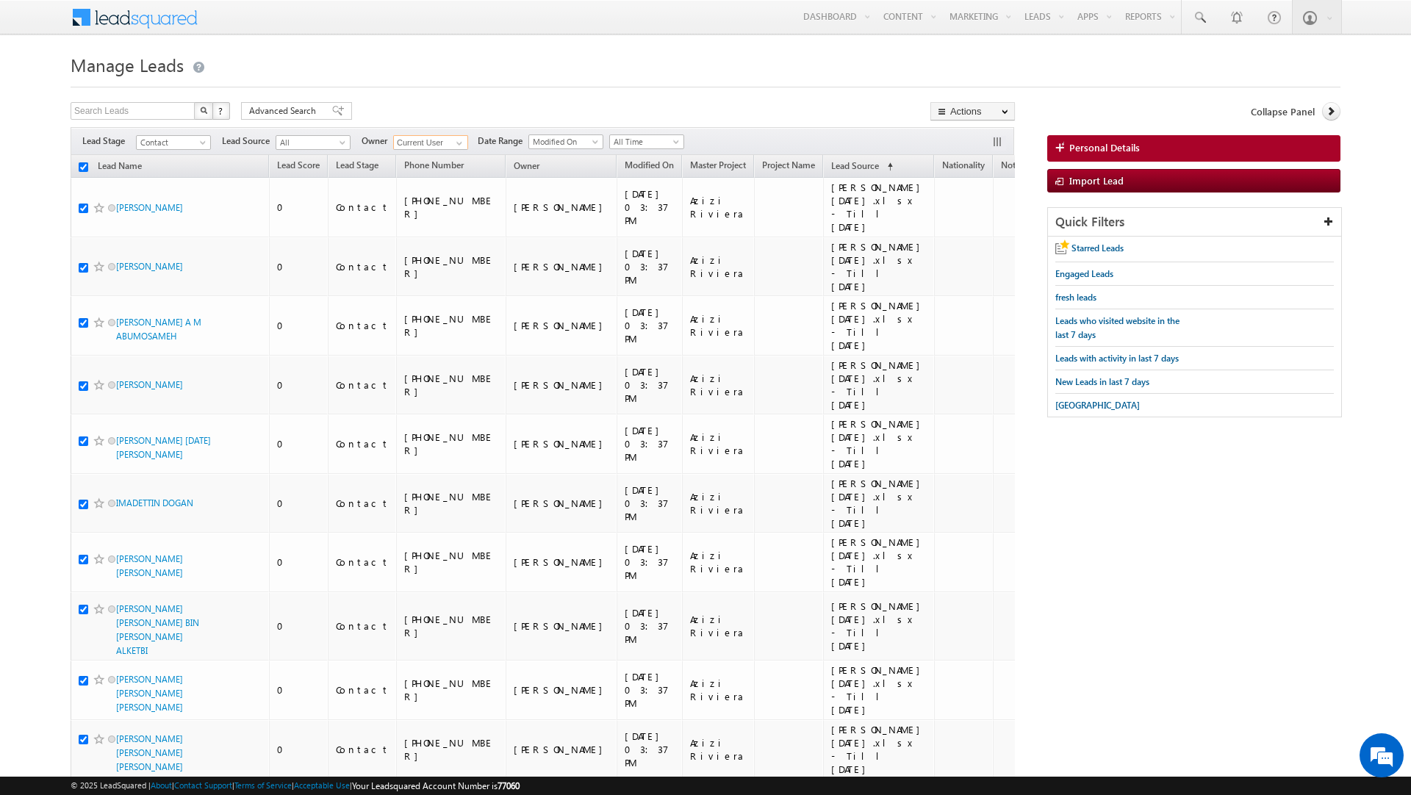
checkbox input "true"
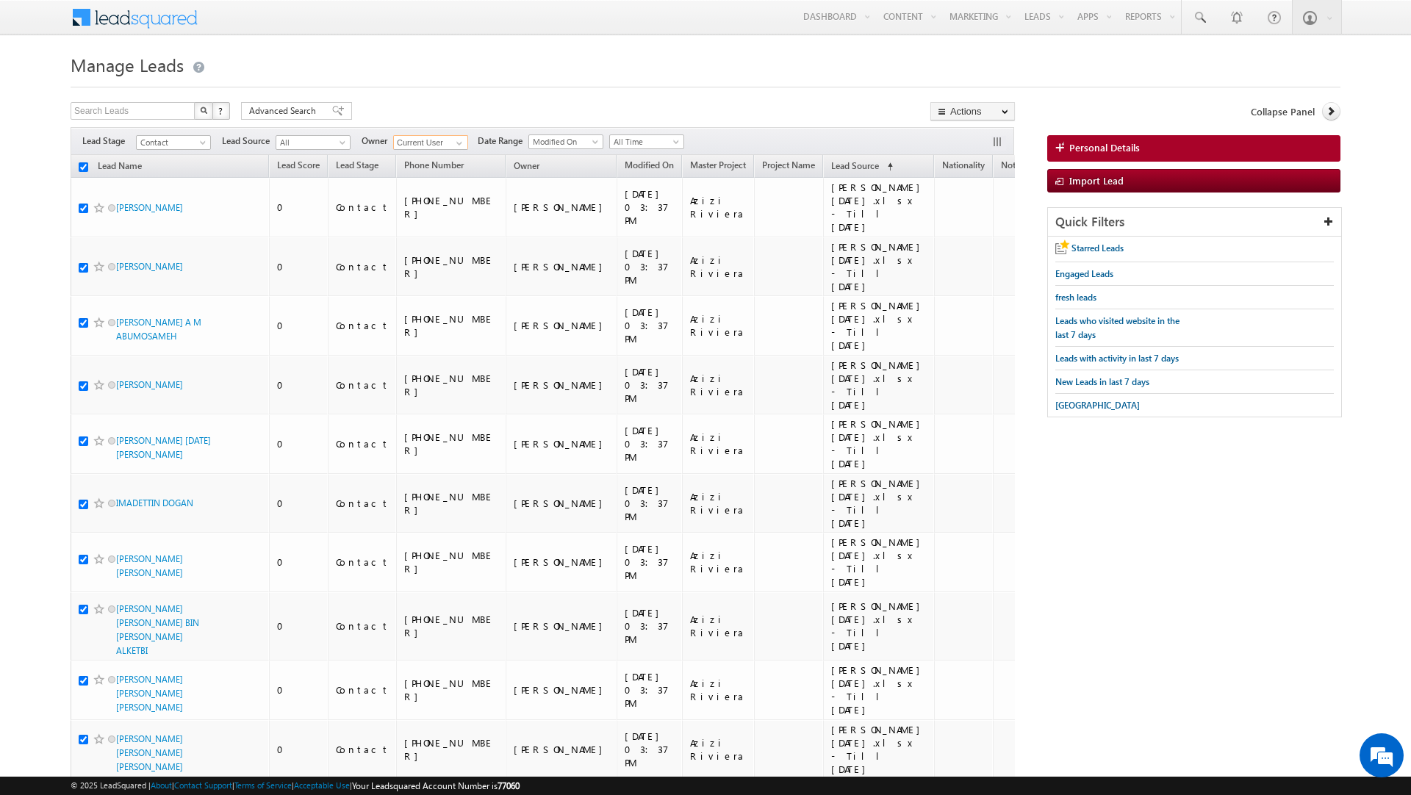
checkbox input "true"
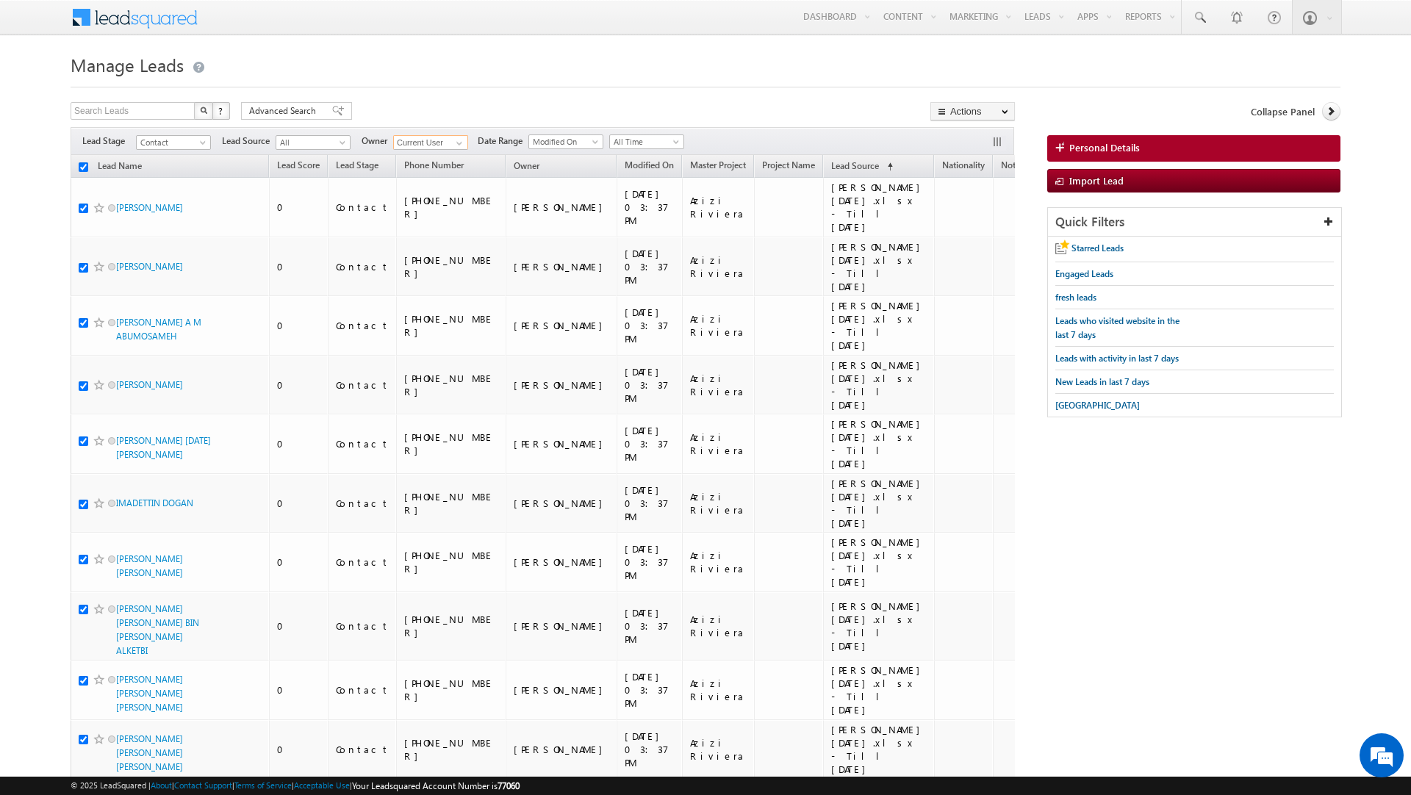
checkbox input "true"
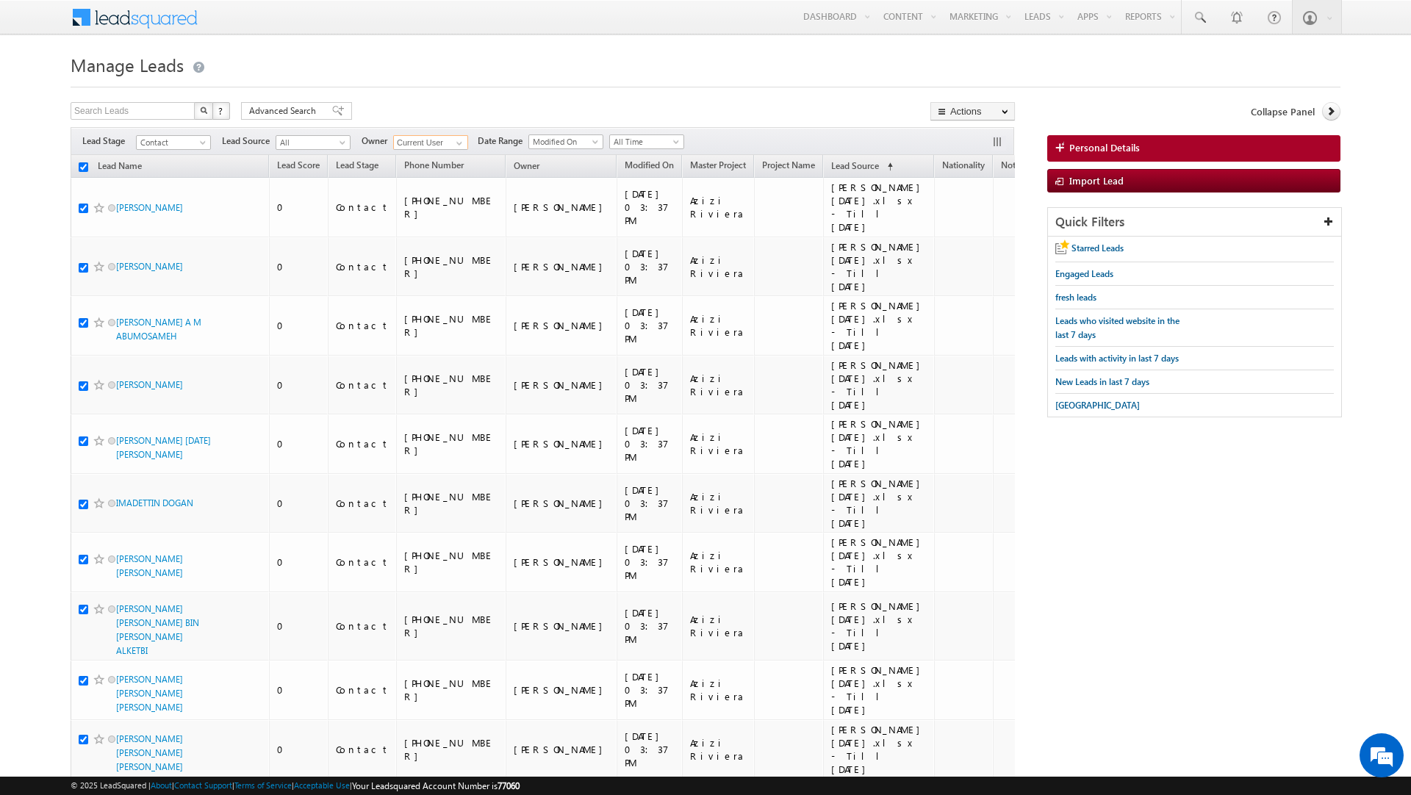
checkbox input "true"
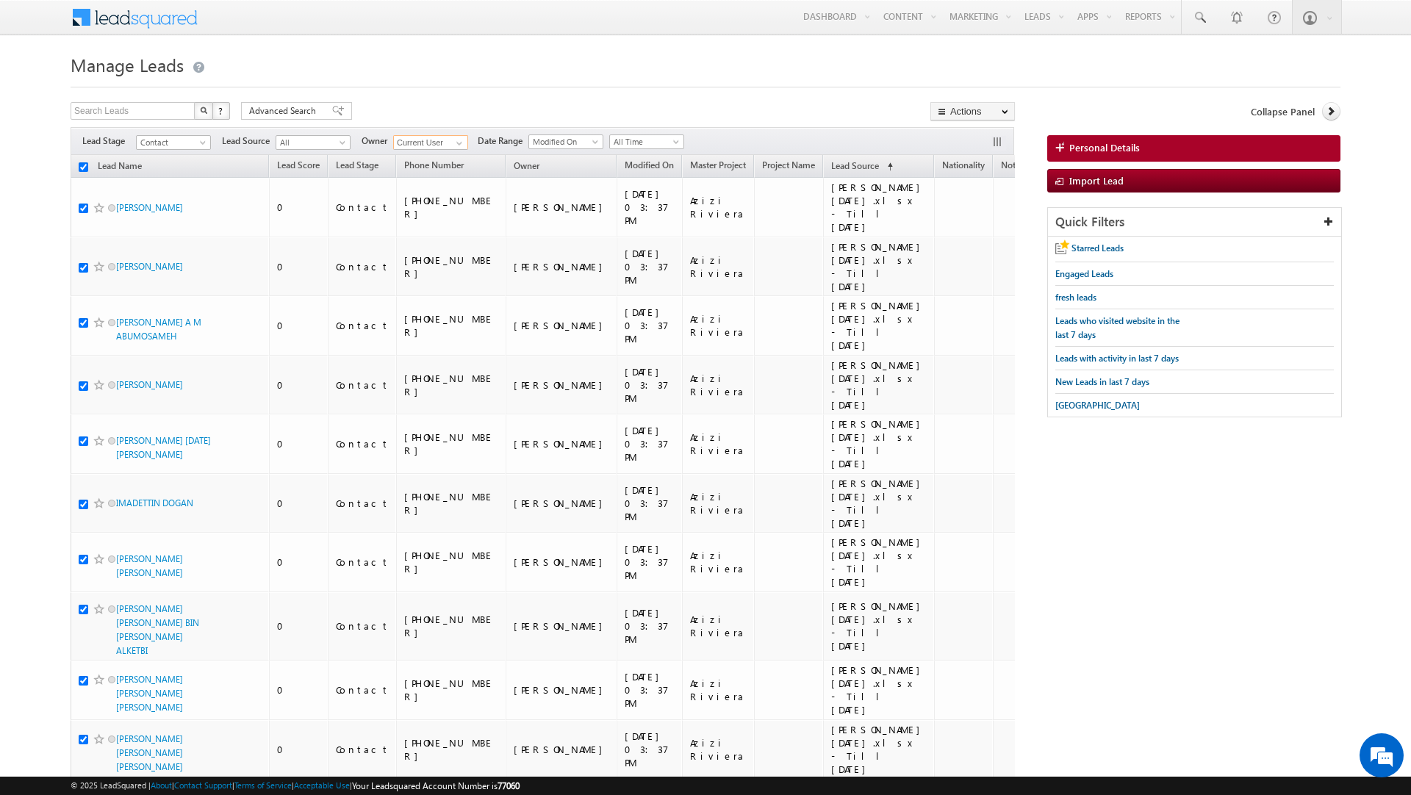
checkbox input "true"
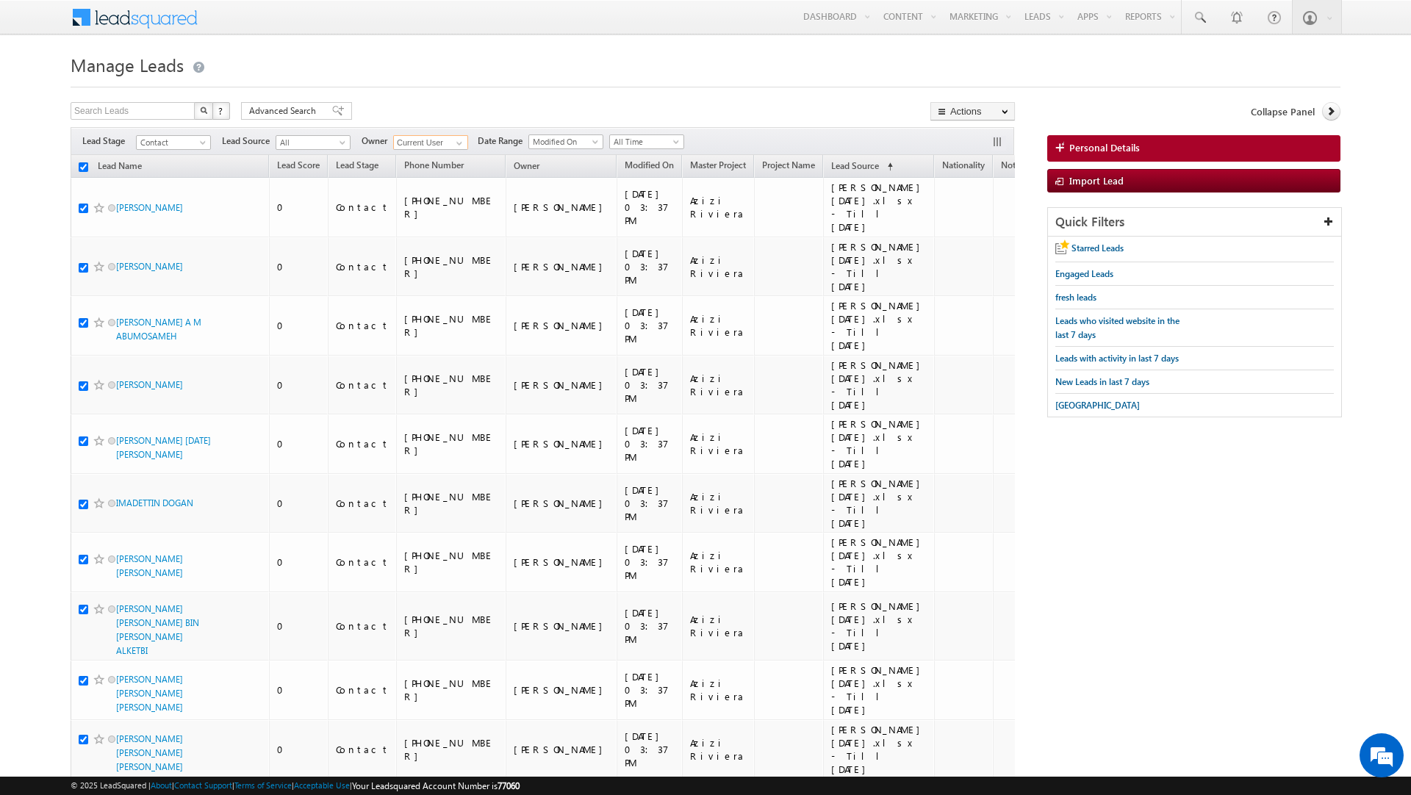
checkbox input "true"
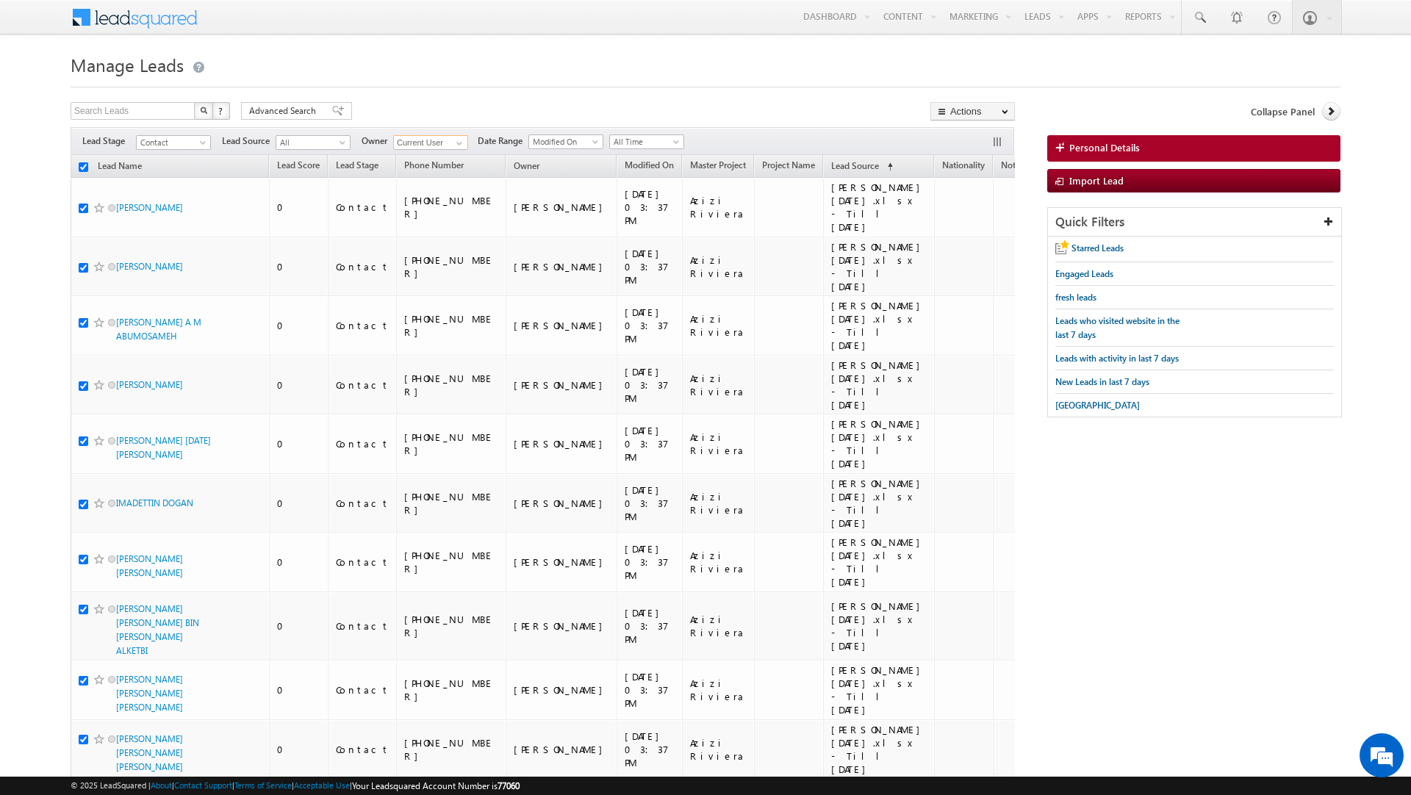
checkbox input "true"
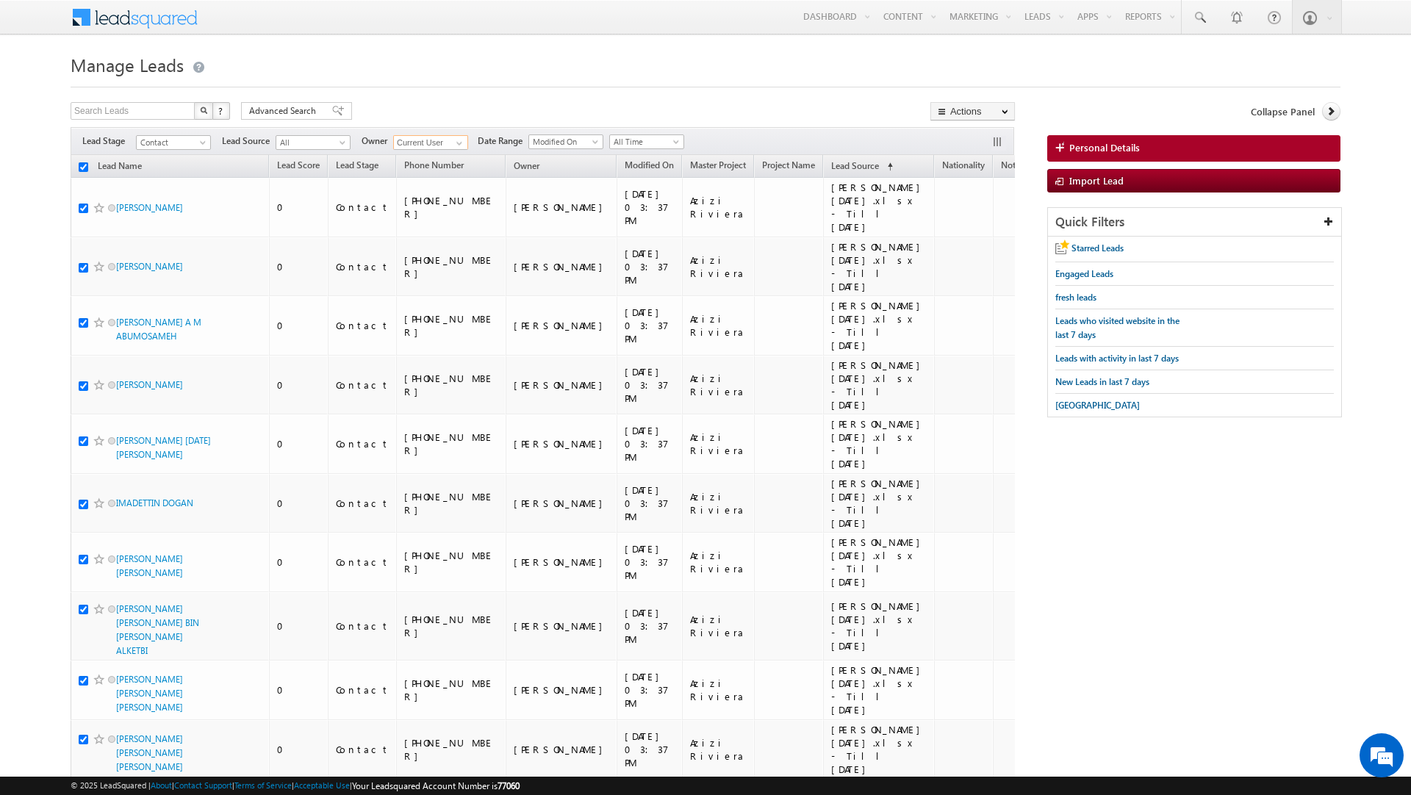
checkbox input "true"
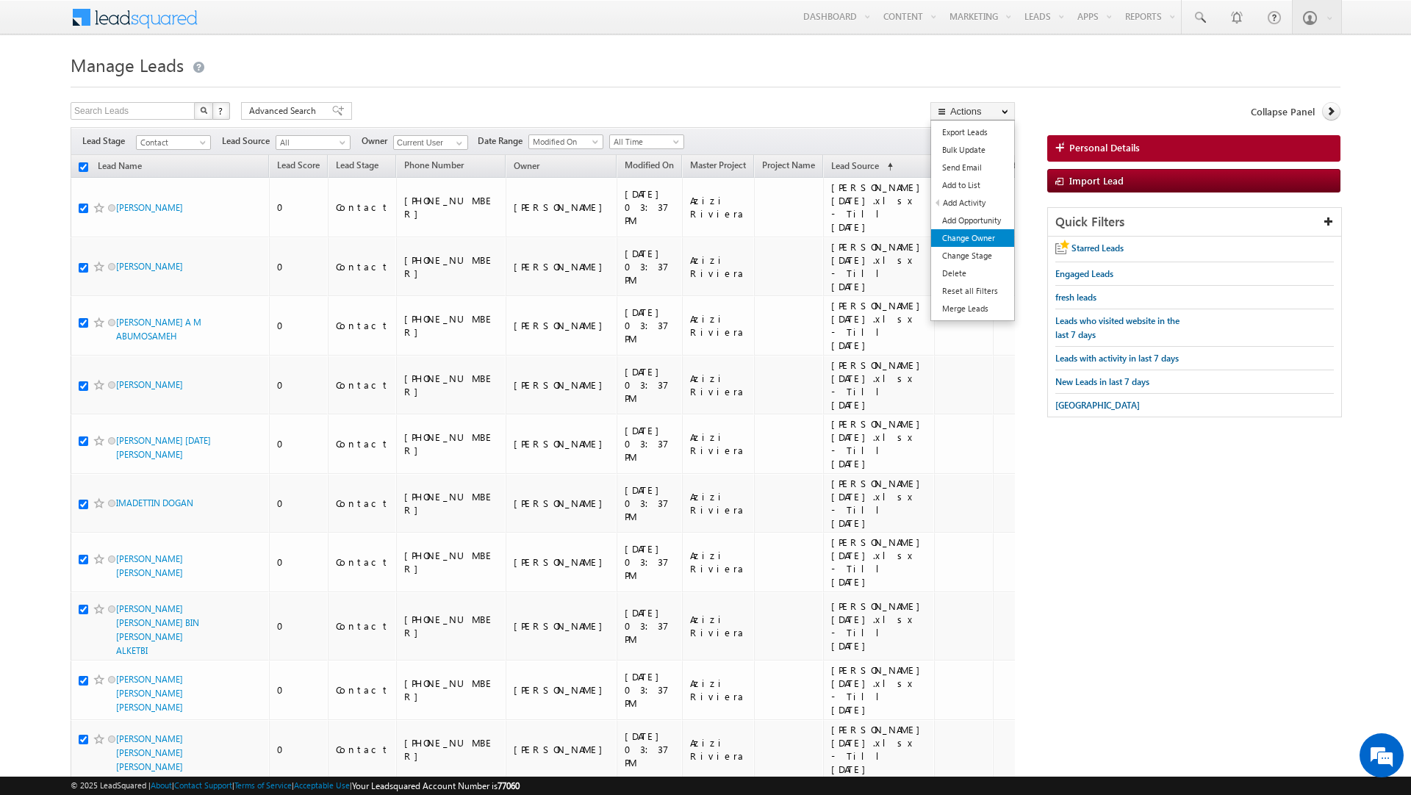
click at [980, 241] on link "Change Owner" at bounding box center [972, 238] width 83 height 18
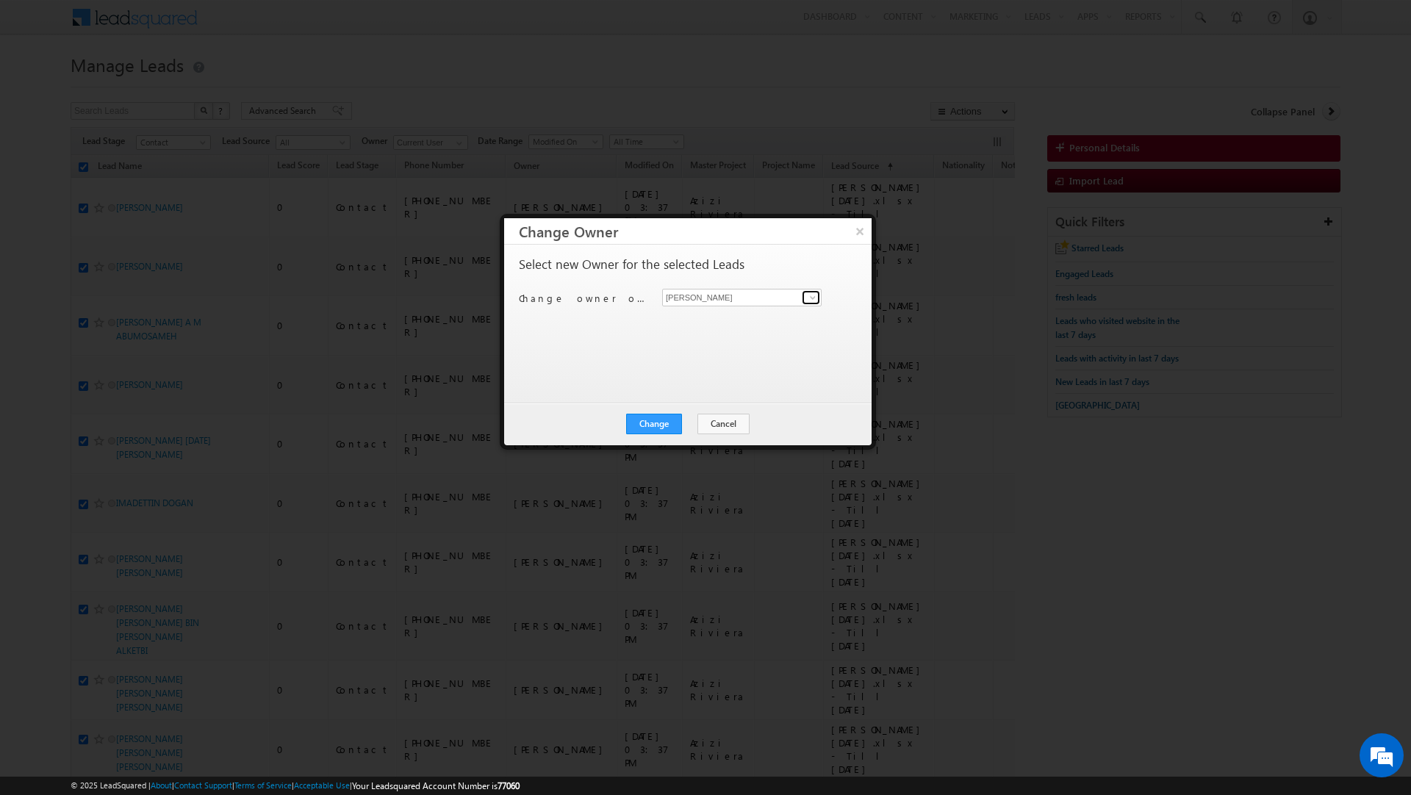
click at [811, 295] on span at bounding box center [813, 298] width 12 height 12
click at [713, 423] on span "[PERSON_NAME][EMAIL_ADDRESS][DOMAIN_NAME]" at bounding box center [734, 428] width 132 height 11
click at [647, 425] on button "Change" at bounding box center [654, 424] width 56 height 21
click at [686, 422] on button "Close" at bounding box center [689, 424] width 47 height 21
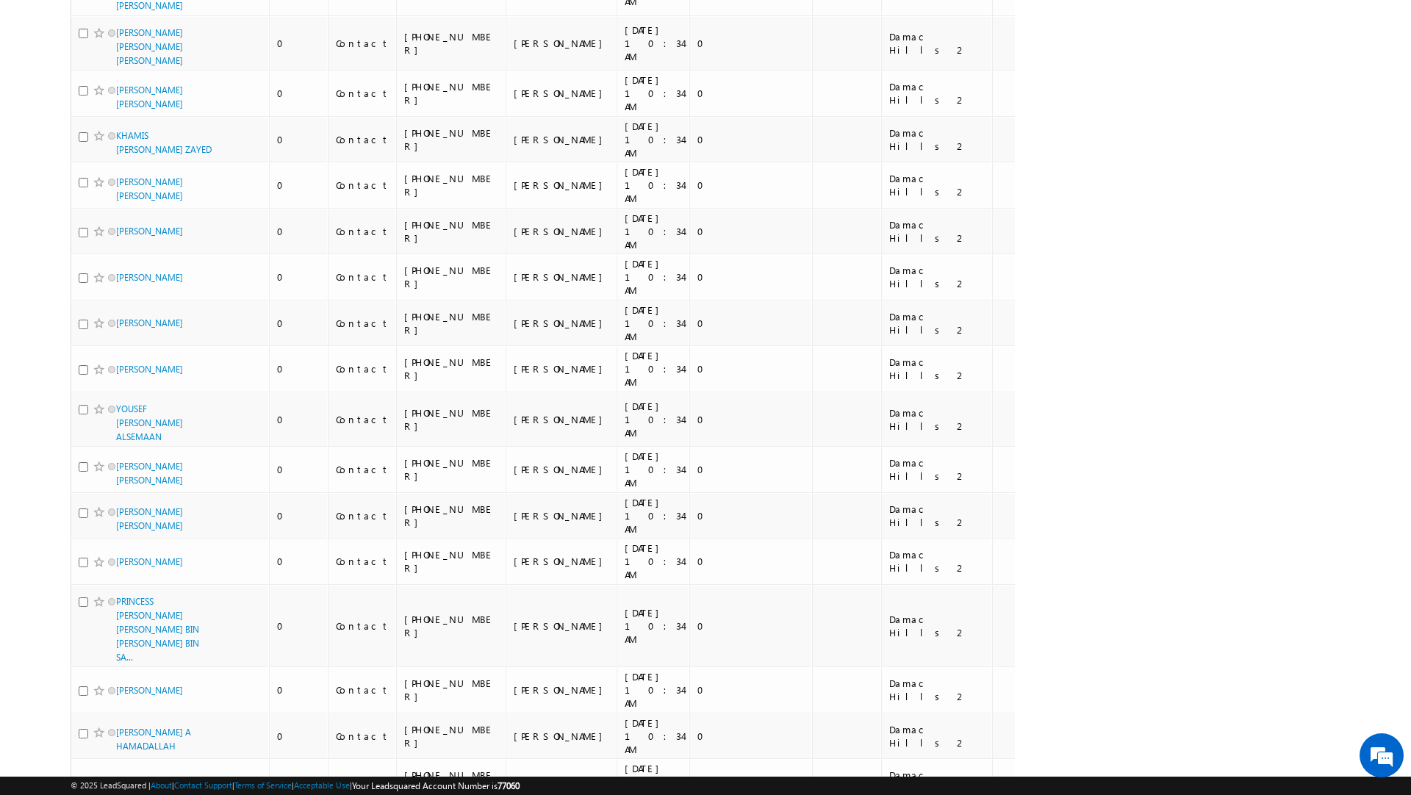
scroll to position [9669, 0]
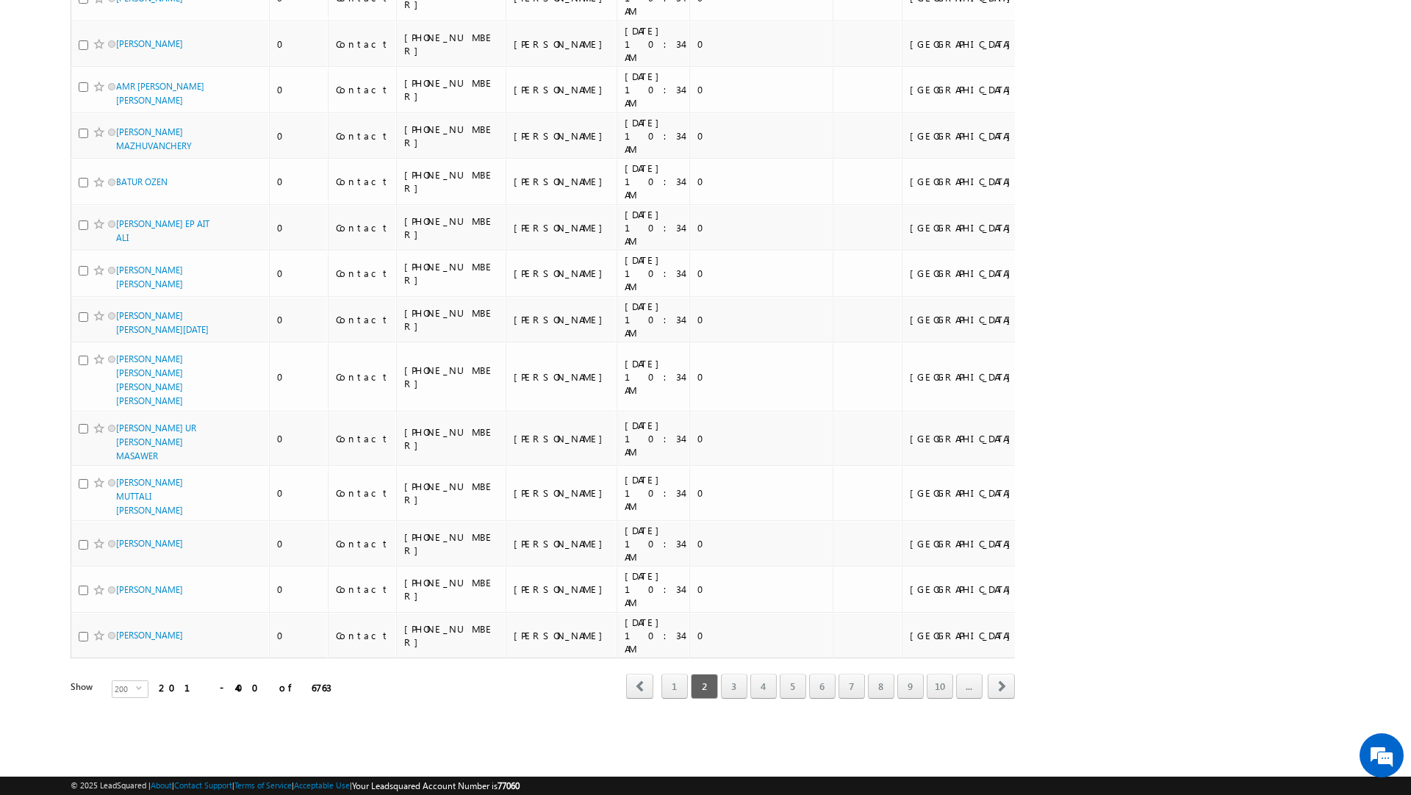
scroll to position [7444, 0]
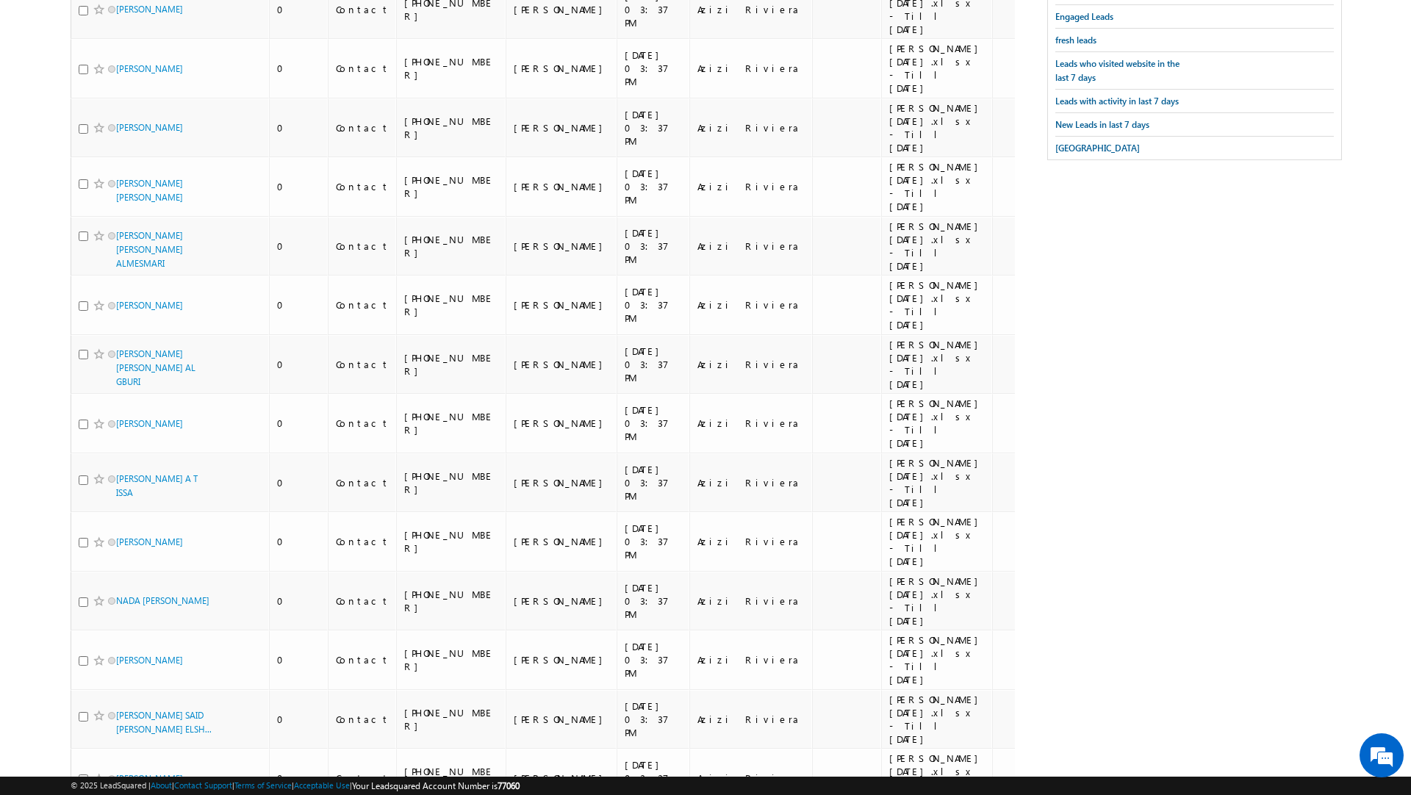
scroll to position [0, 0]
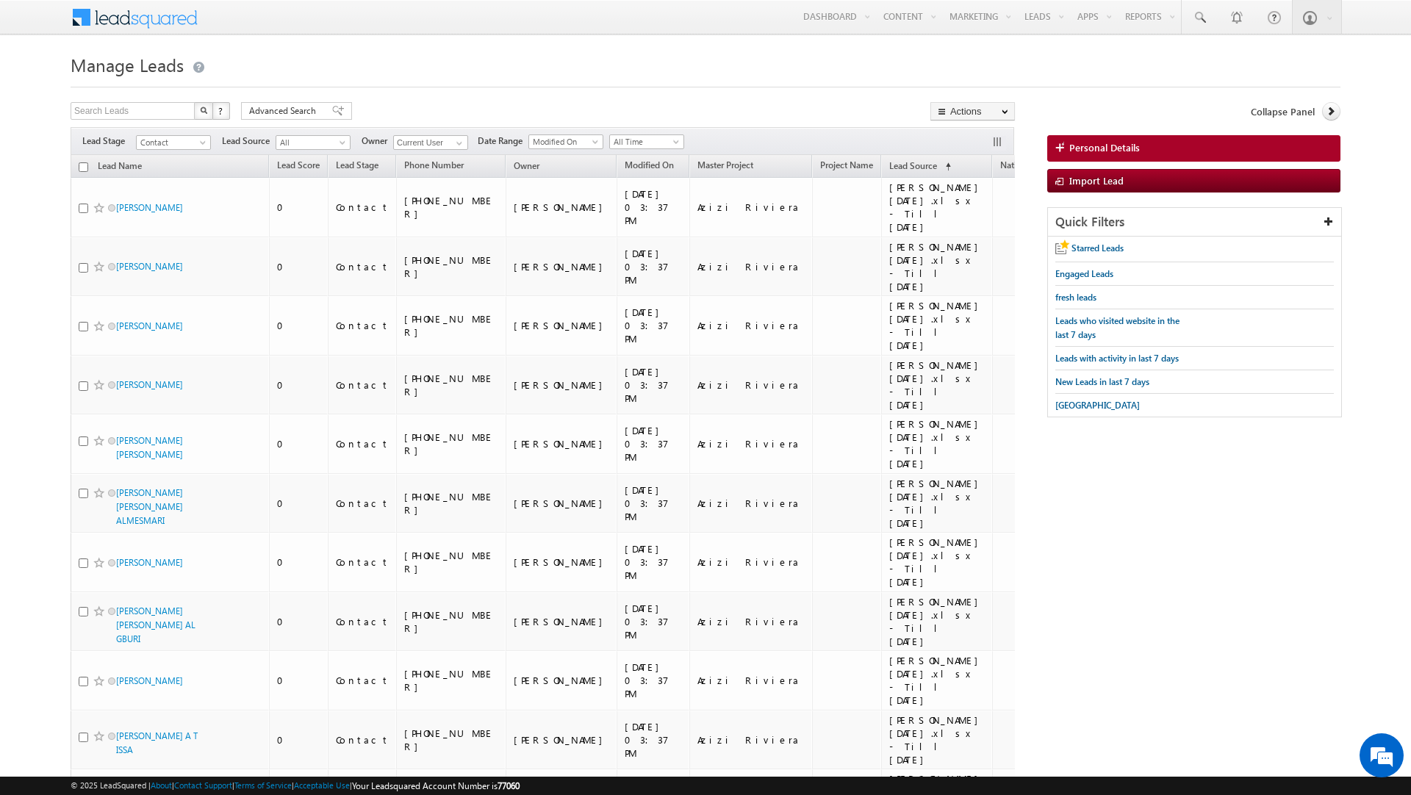
click at [84, 165] on input "checkbox" at bounding box center [84, 167] width 10 height 10
click at [961, 239] on link "Change Owner" at bounding box center [972, 238] width 83 height 18
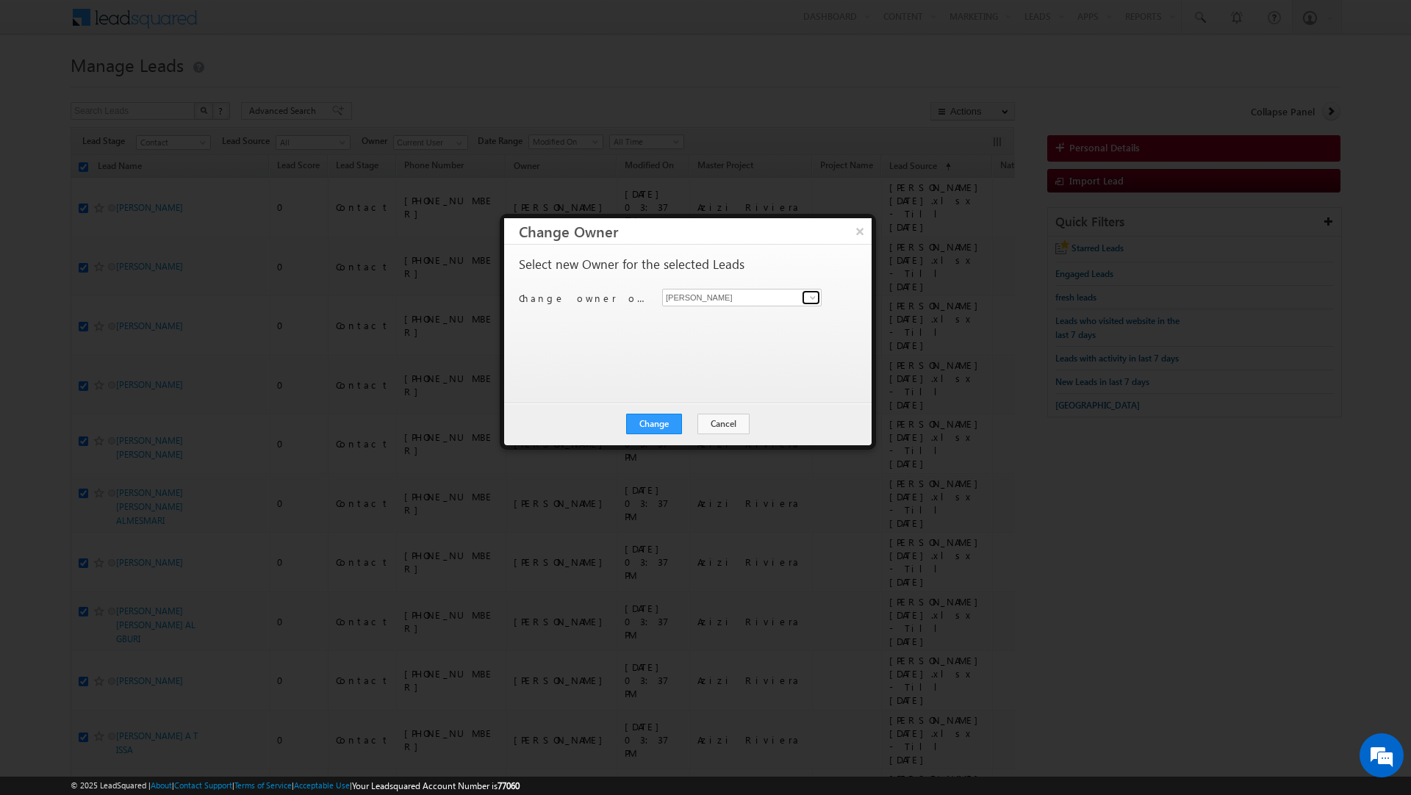
click at [810, 296] on span at bounding box center [813, 298] width 12 height 12
click at [745, 346] on link "Murari Sharma murari.sharma@indglobal.ae" at bounding box center [741, 348] width 159 height 28
click at [650, 415] on button "Change" at bounding box center [654, 424] width 56 height 21
click at [684, 425] on button "Close" at bounding box center [689, 424] width 47 height 21
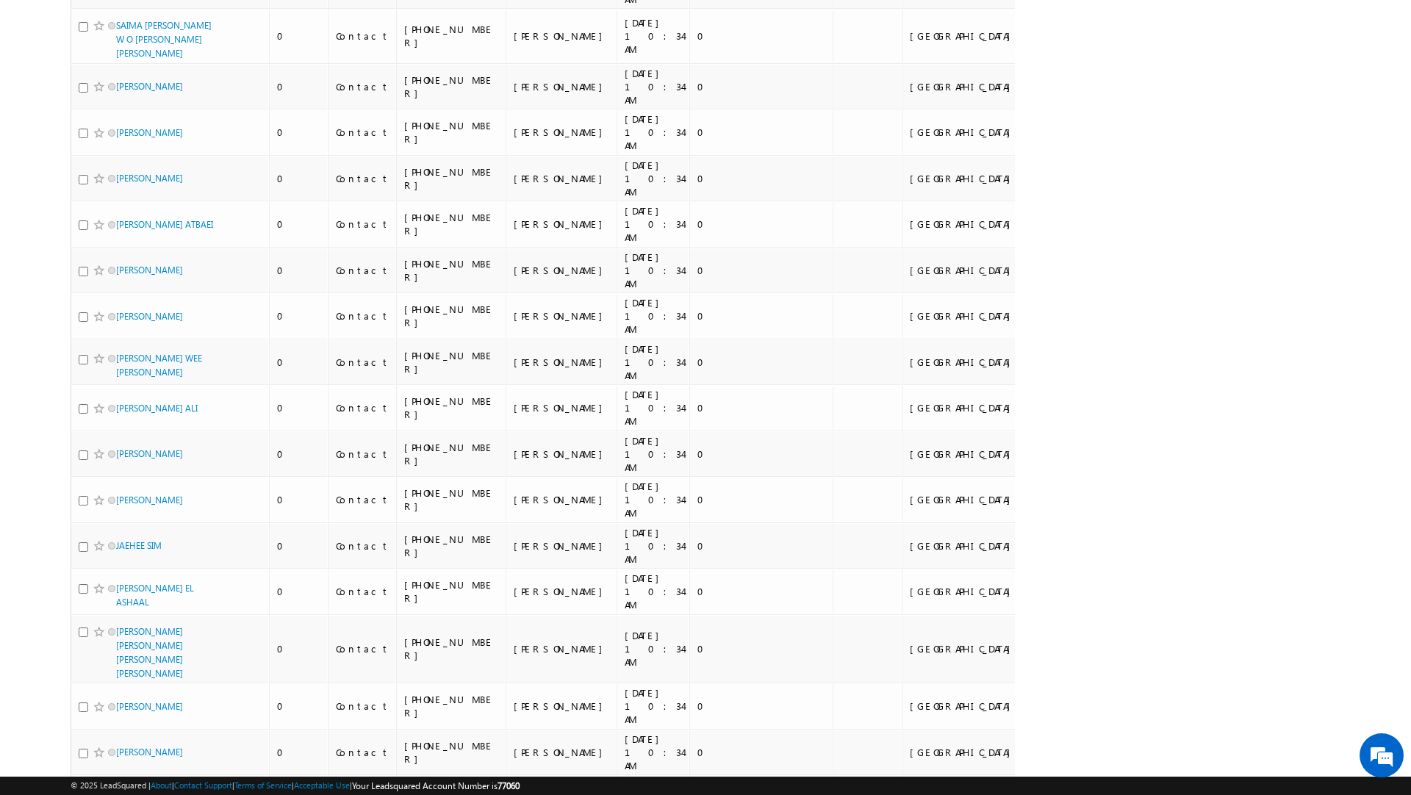
scroll to position [7444, 0]
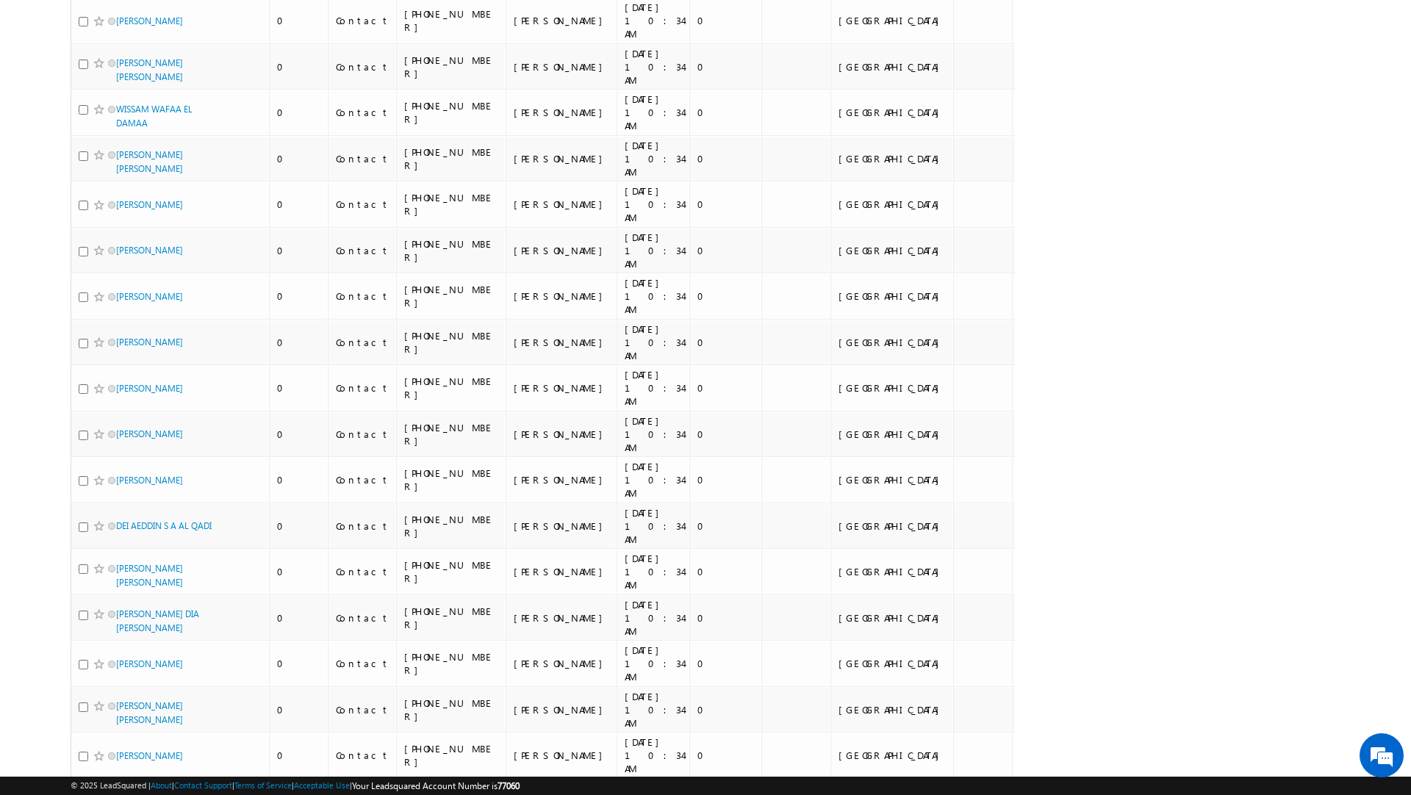
scroll to position [0, 0]
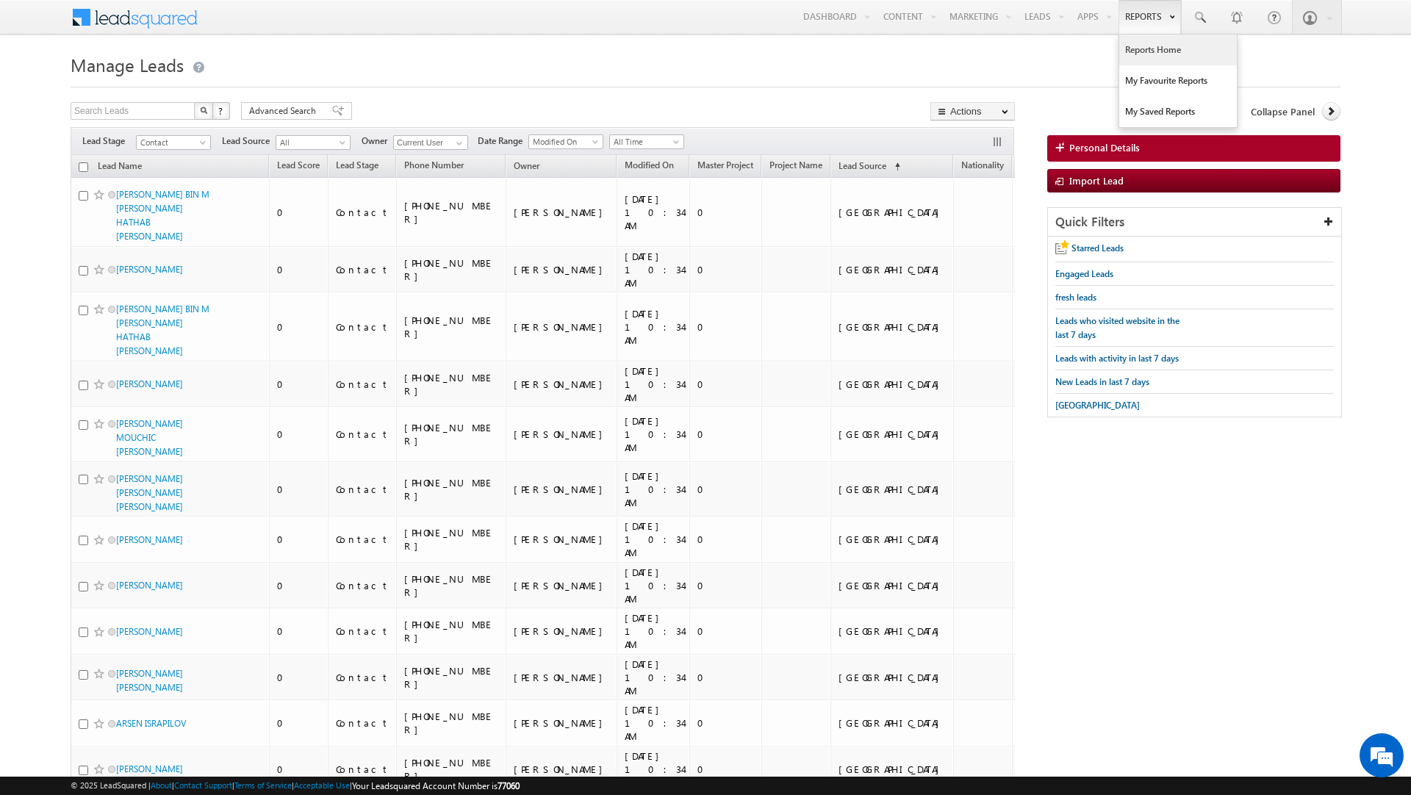
click at [1124, 56] on link "Reports Home" at bounding box center [1178, 50] width 118 height 31
